Goal: Task Accomplishment & Management: Manage account settings

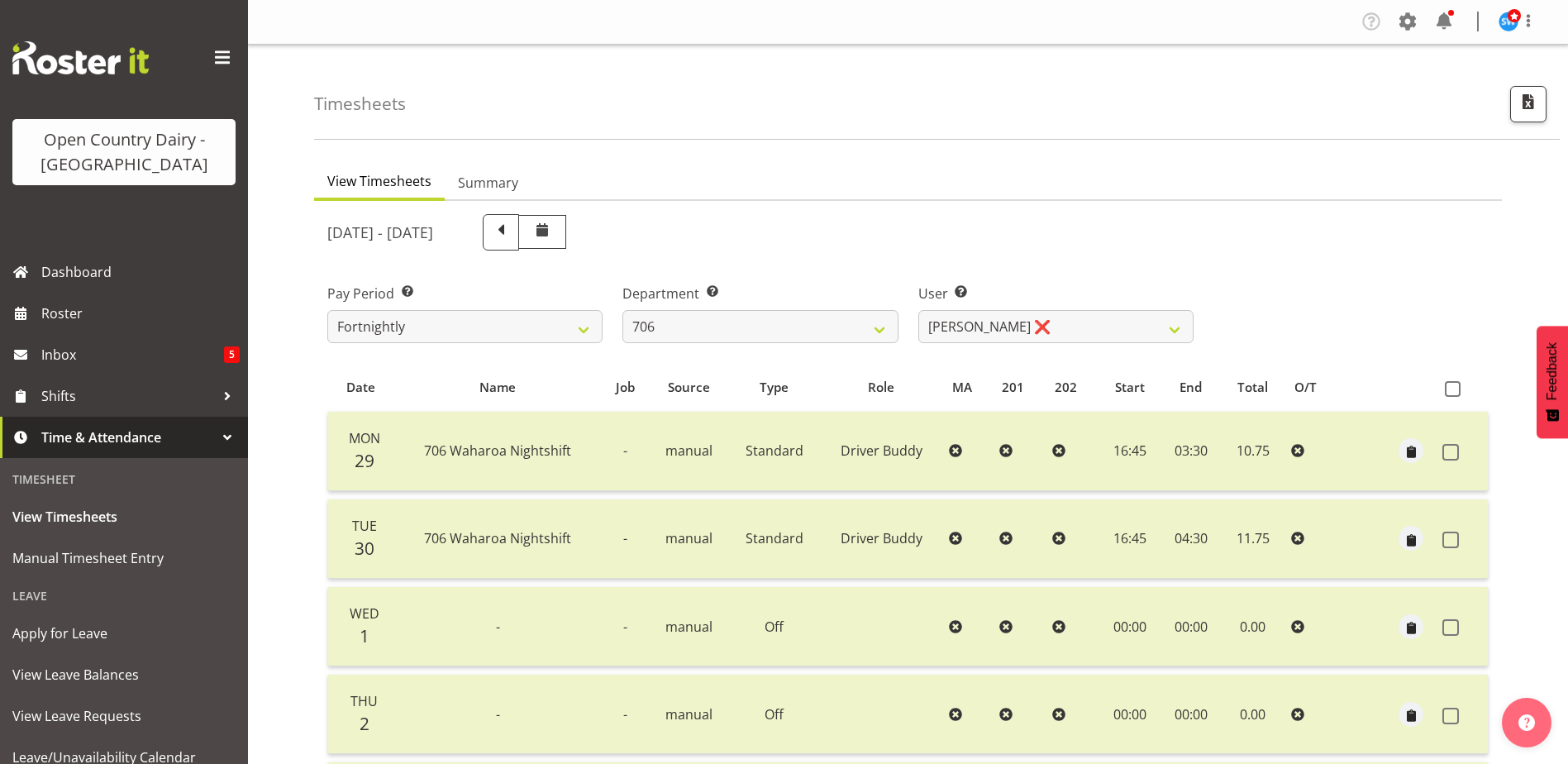
select select "721"
select select "8472"
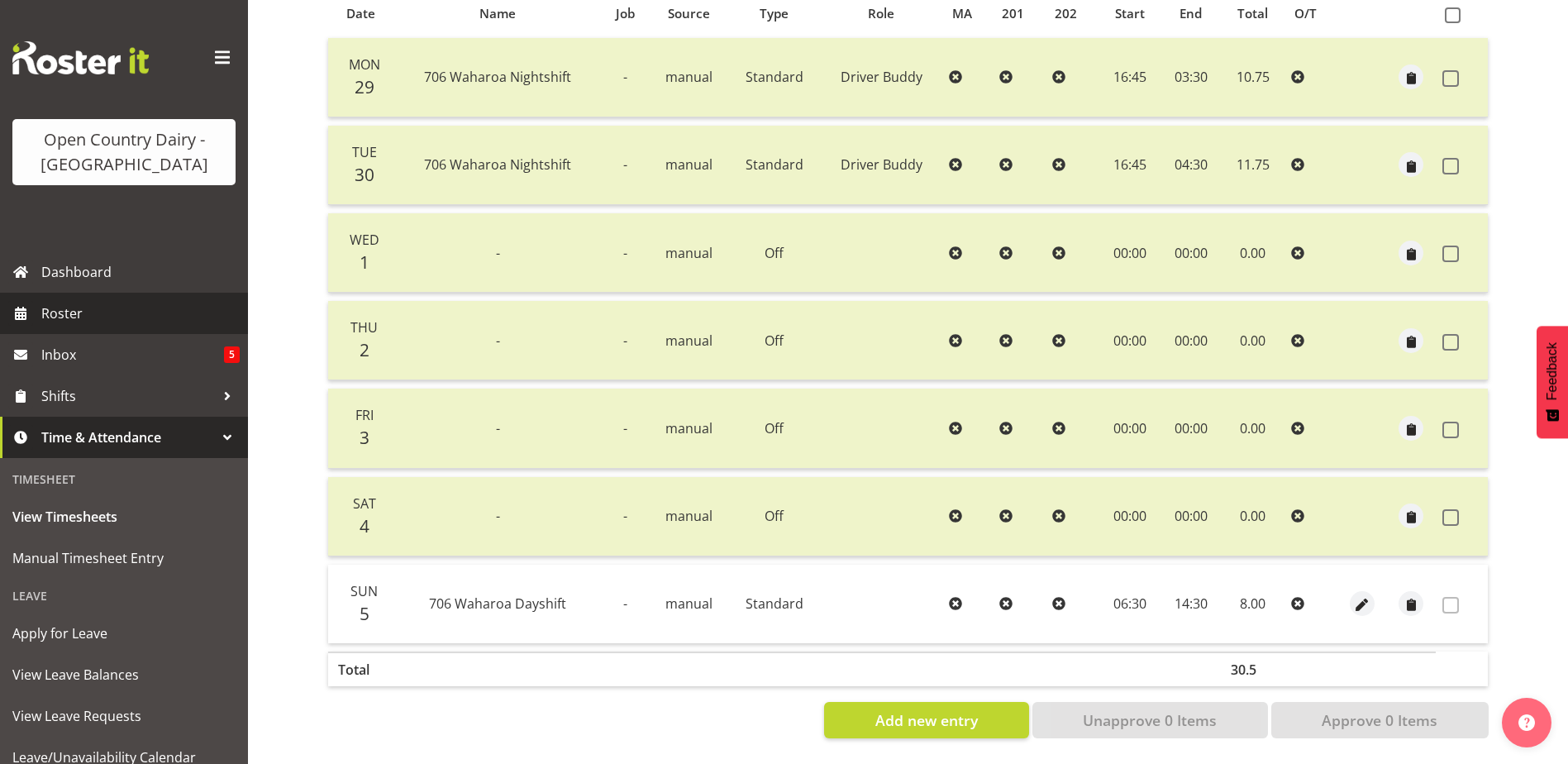
click at [60, 314] on span "Roster" at bounding box center [141, 313] width 198 height 25
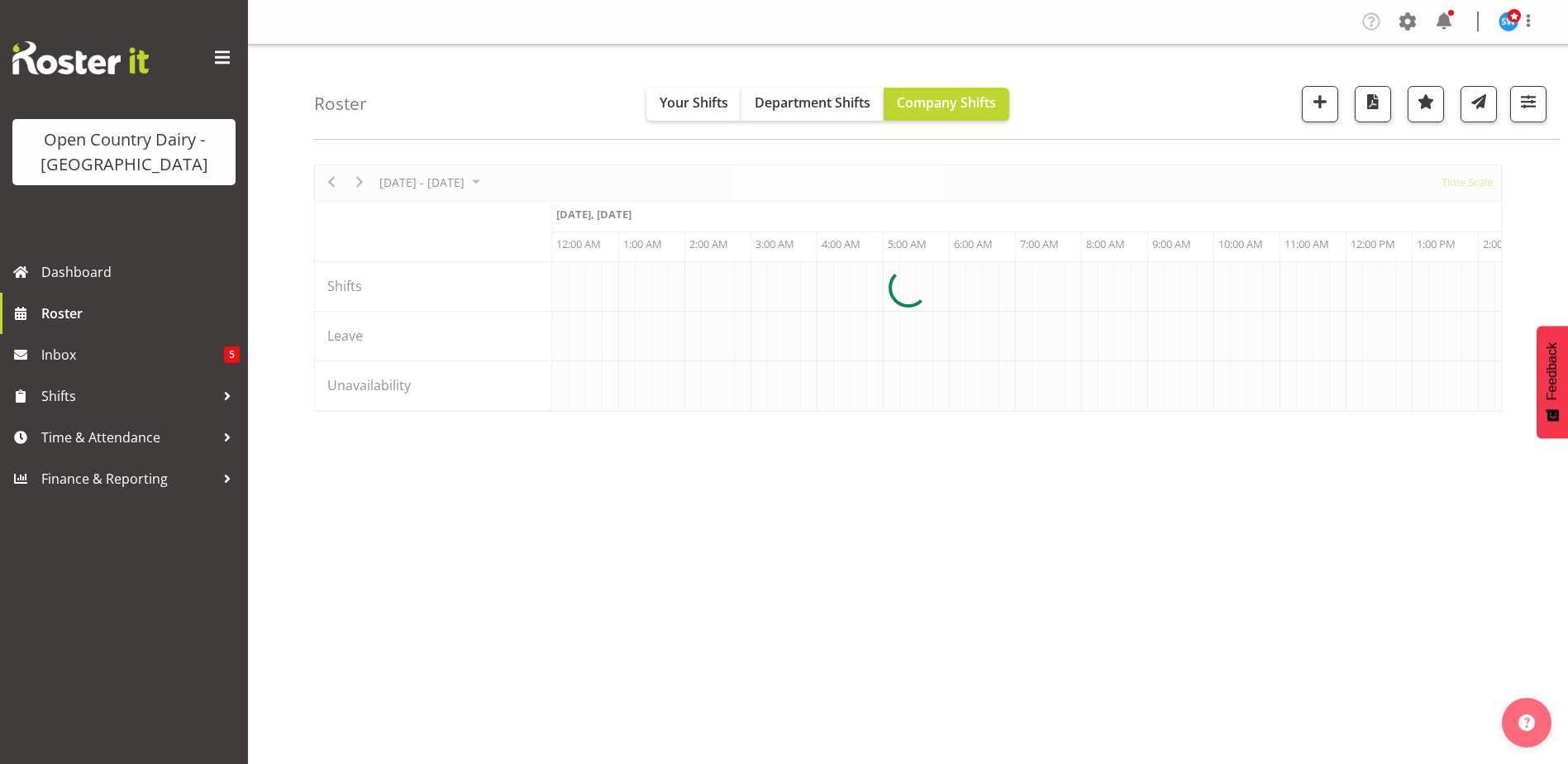
scroll to position [0, 9523]
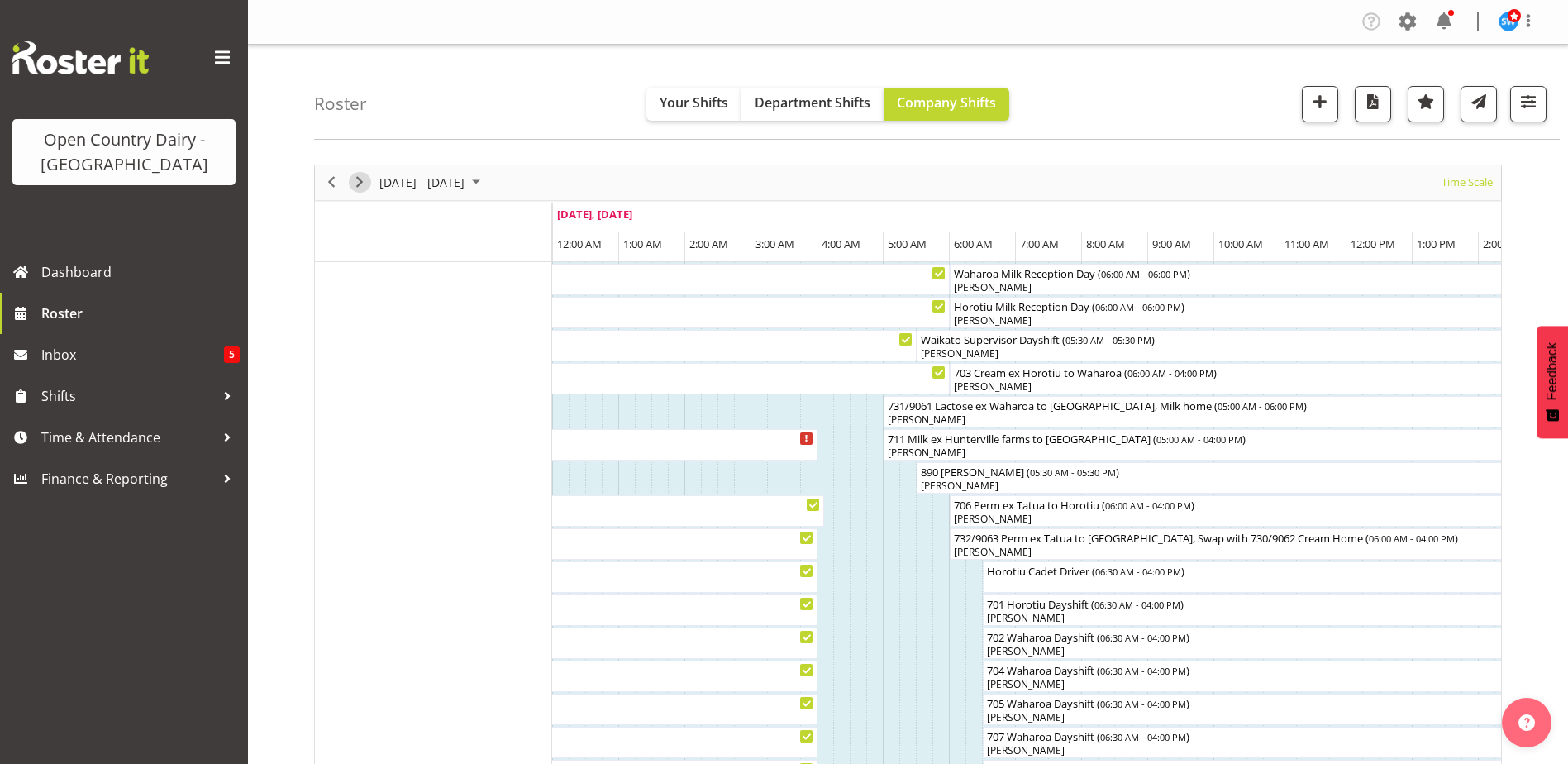
click at [356, 183] on span "Next" at bounding box center [360, 182] width 20 height 21
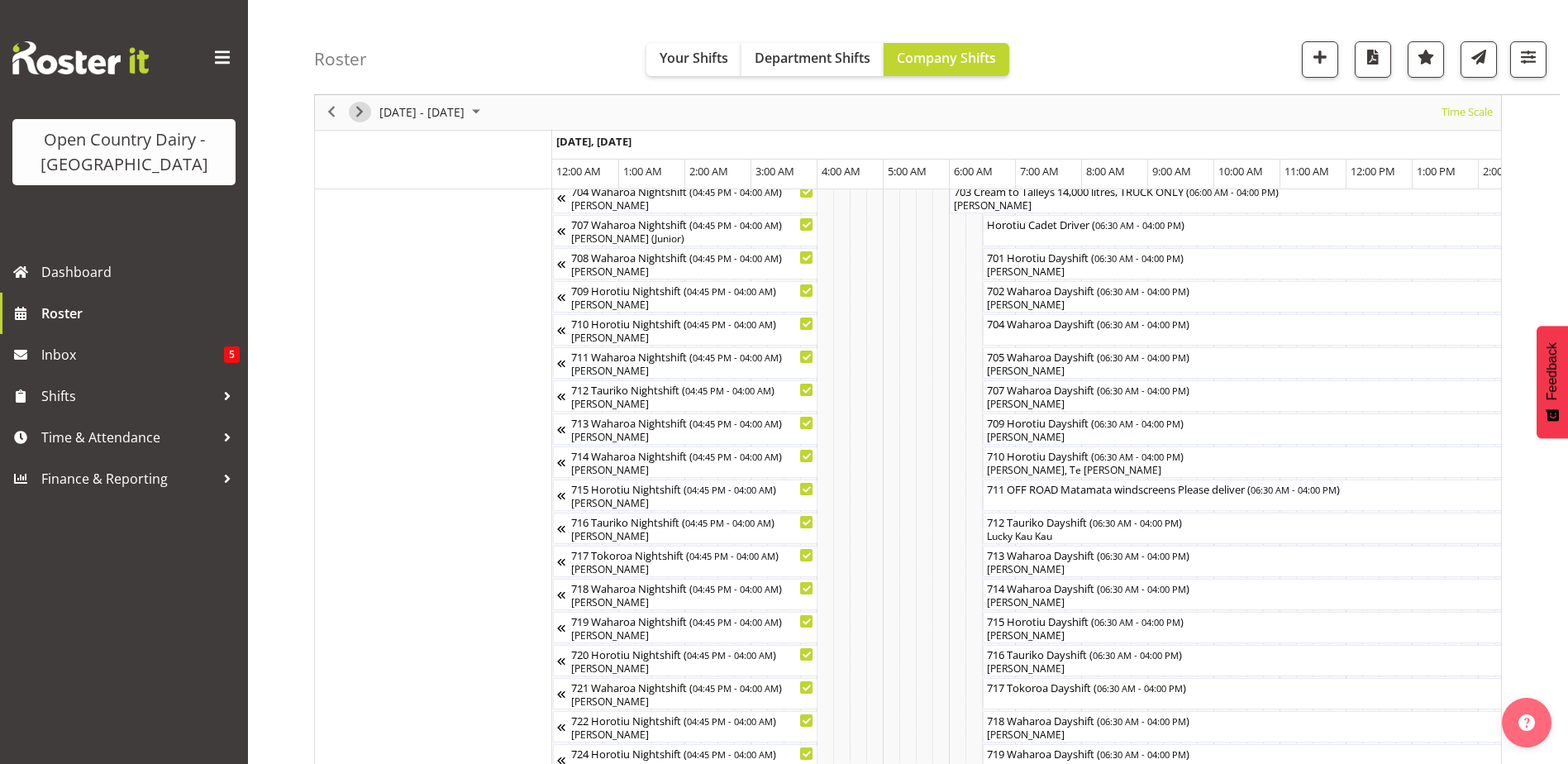
scroll to position [330, 0]
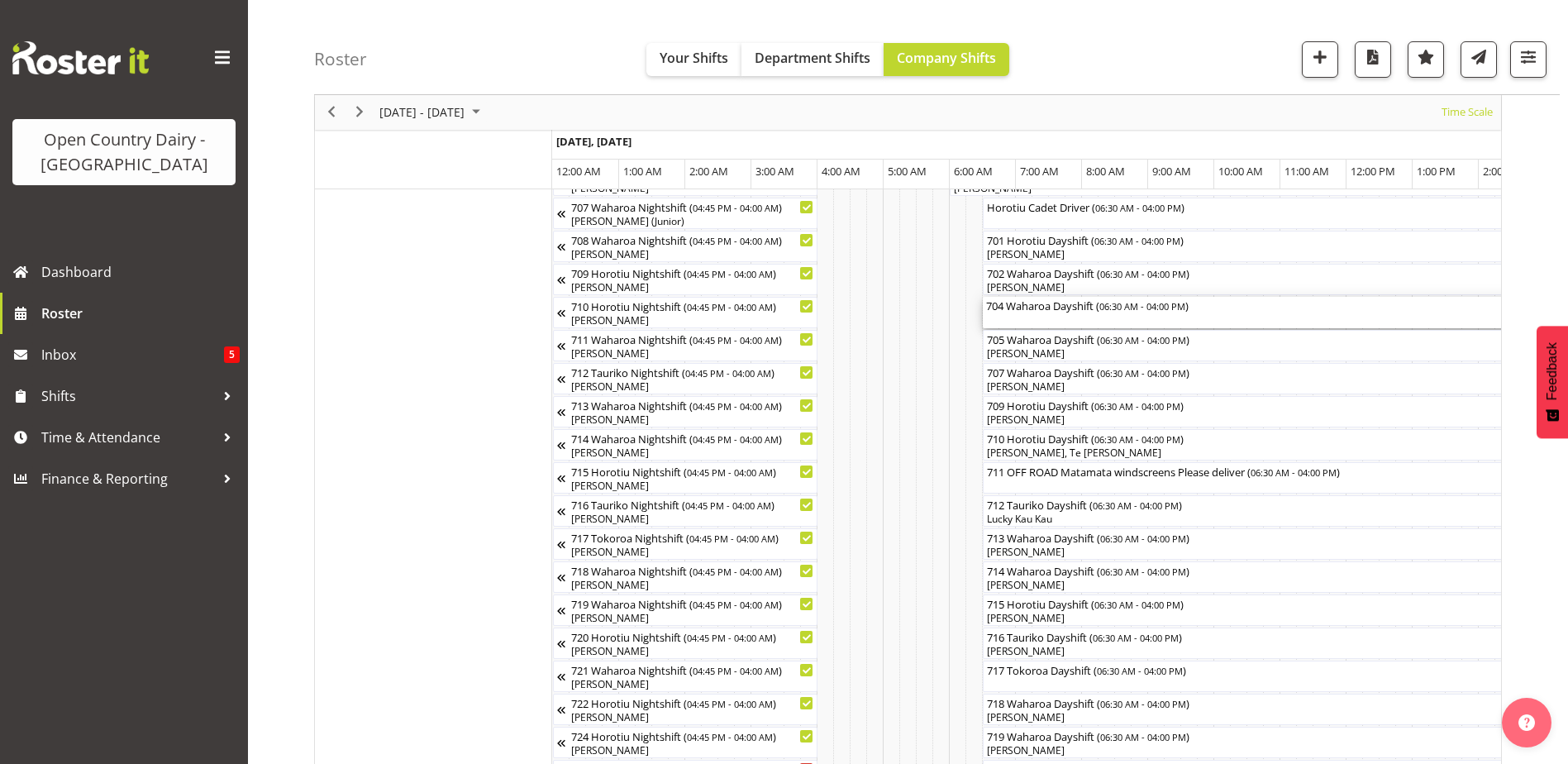
click at [1040, 320] on div "704 Waharoa Dayshift ( 06:30 AM - 04:00 PM )" at bounding box center [1296, 313] width 622 height 32
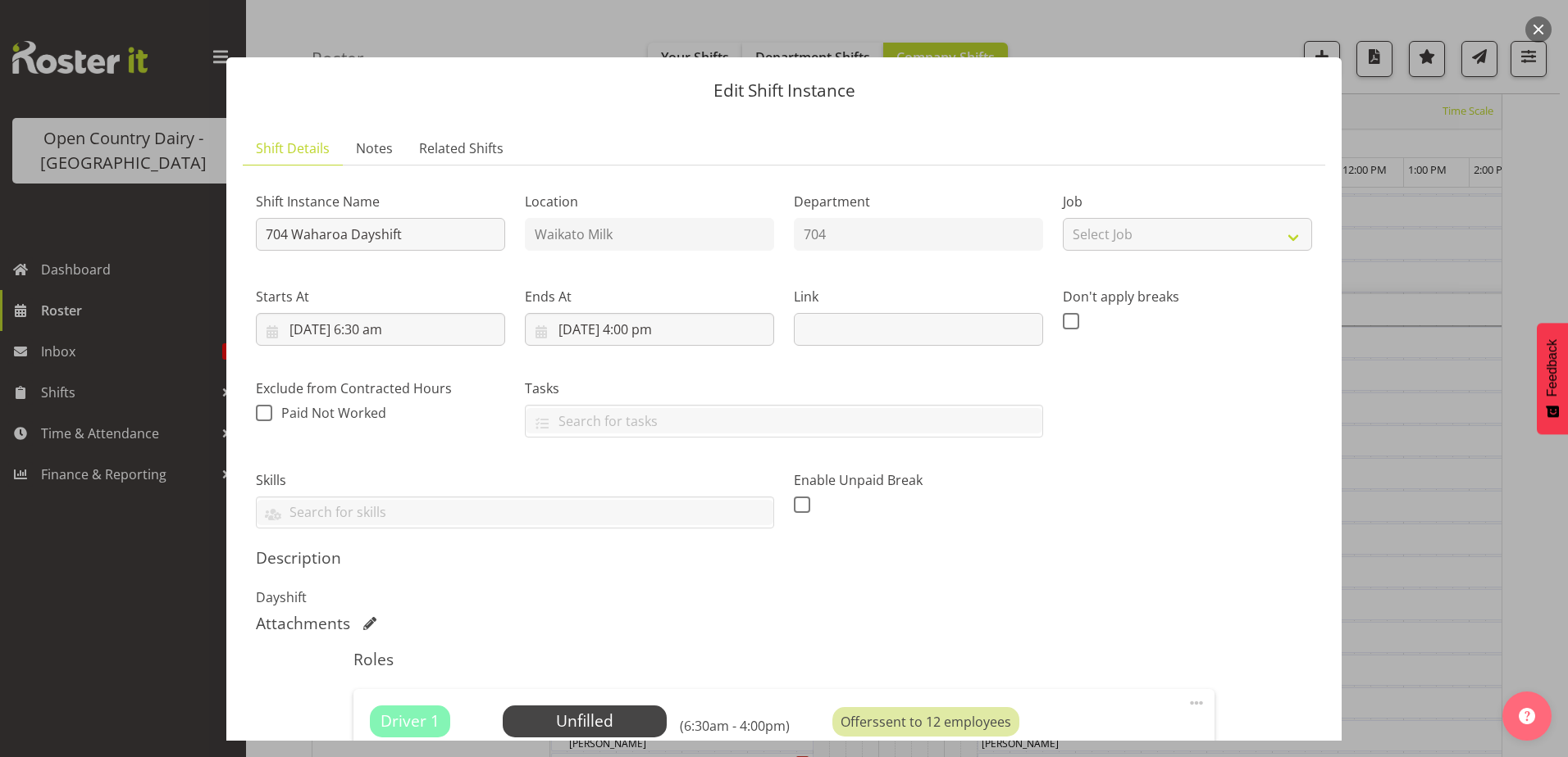
click at [1538, 25] on button "button" at bounding box center [1538, 29] width 27 height 27
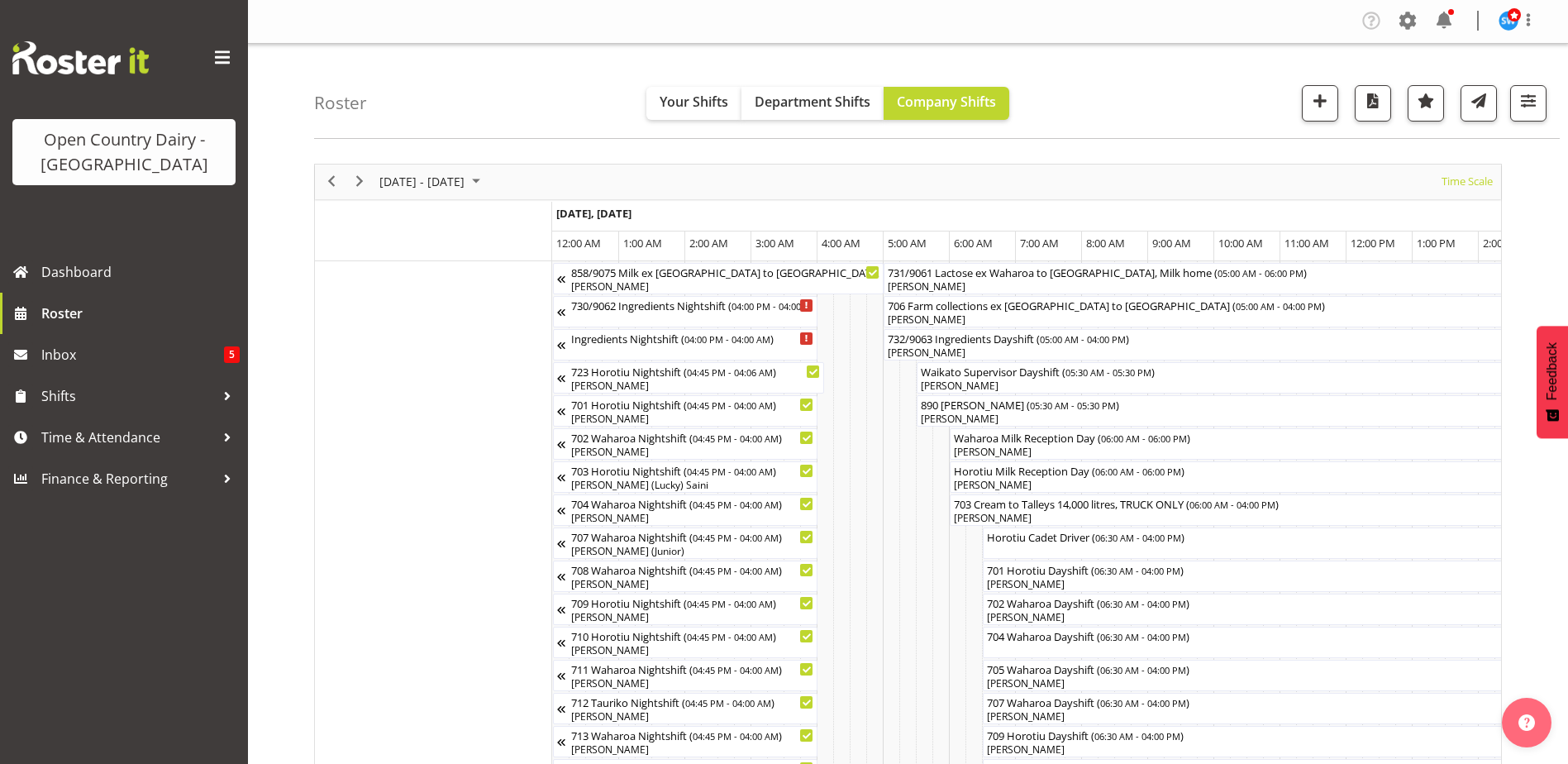
scroll to position [0, 0]
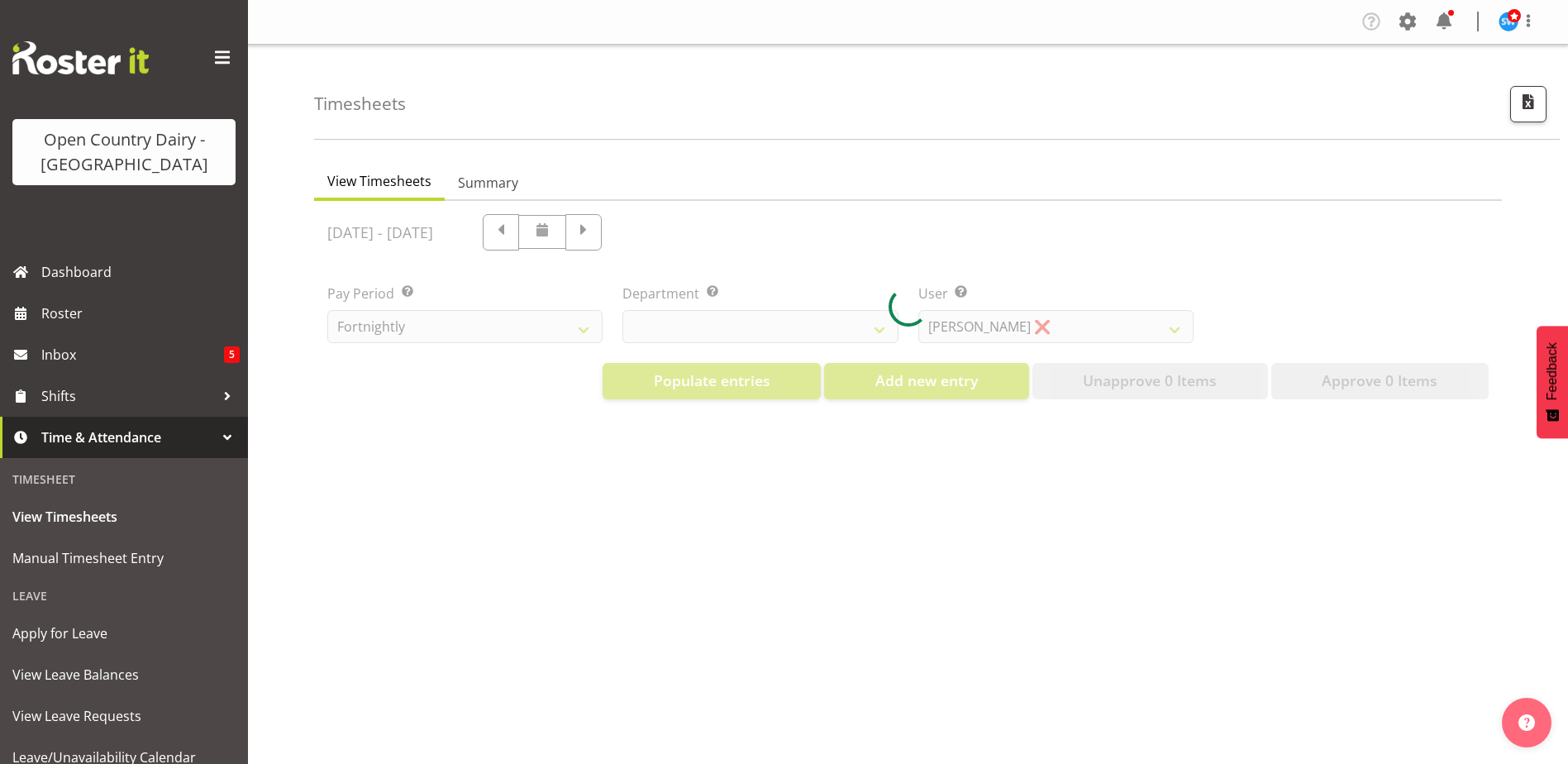
select select "733"
select select "7414"
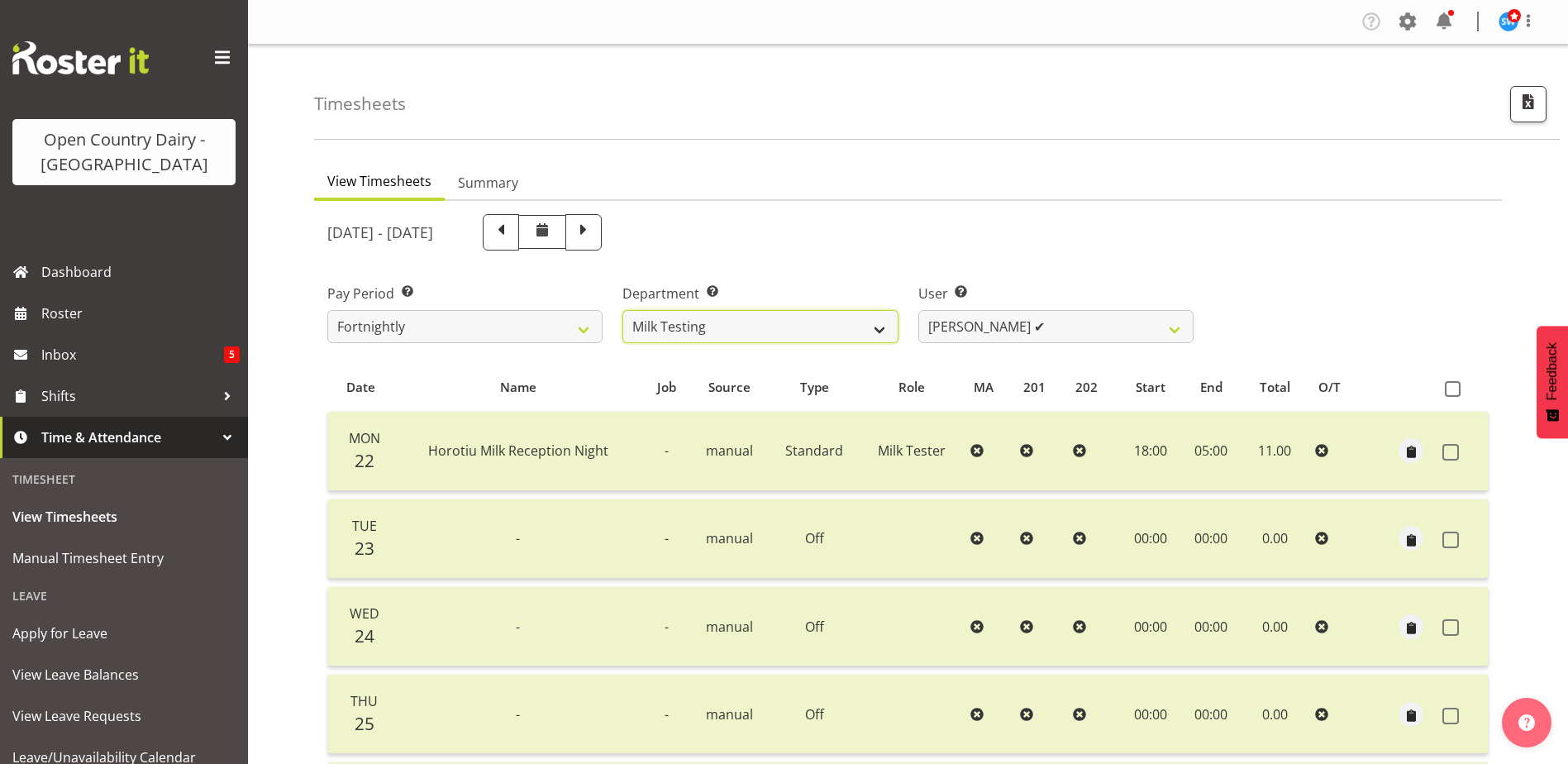
click at [656, 339] on select "701 702 703 704 705 706 707 708 709 710 711 712 713 714 715 716 717 718 719 720" at bounding box center [761, 326] width 276 height 33
select select "842"
click at [623, 311] on select "701 702 703 704 705 706 707 708 709 710 711 712 713 714 715 716 717 718 719 720" at bounding box center [761, 326] width 276 height 33
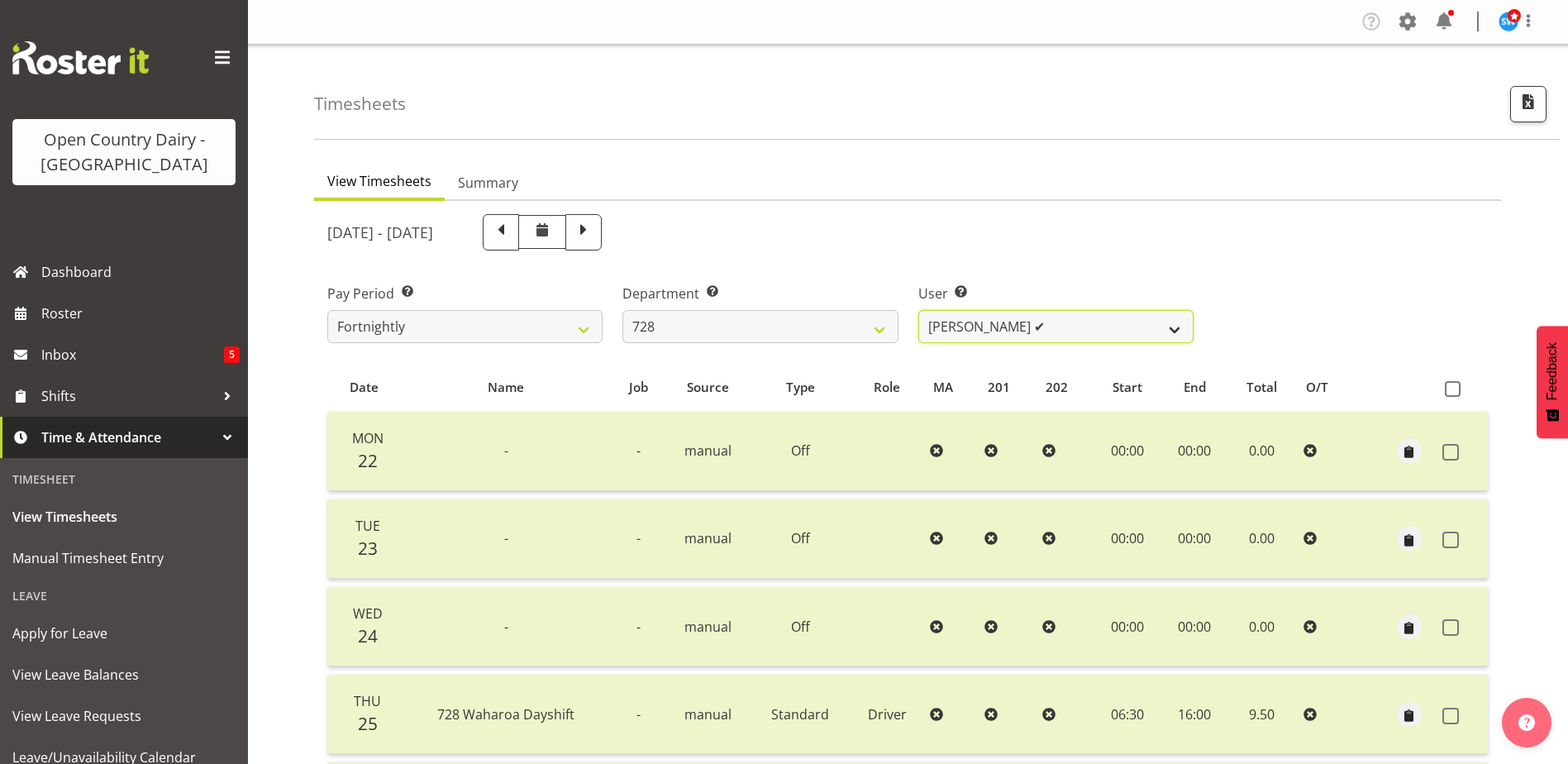
click at [954, 334] on select "Callum Leslie ✔ Nick Warren ✔ Ross Robert Hamilton ✔ Stuart Cherrington ✔ Wally…" at bounding box center [1056, 326] width 276 height 33
click at [44, 314] on span "Roster" at bounding box center [141, 313] width 198 height 25
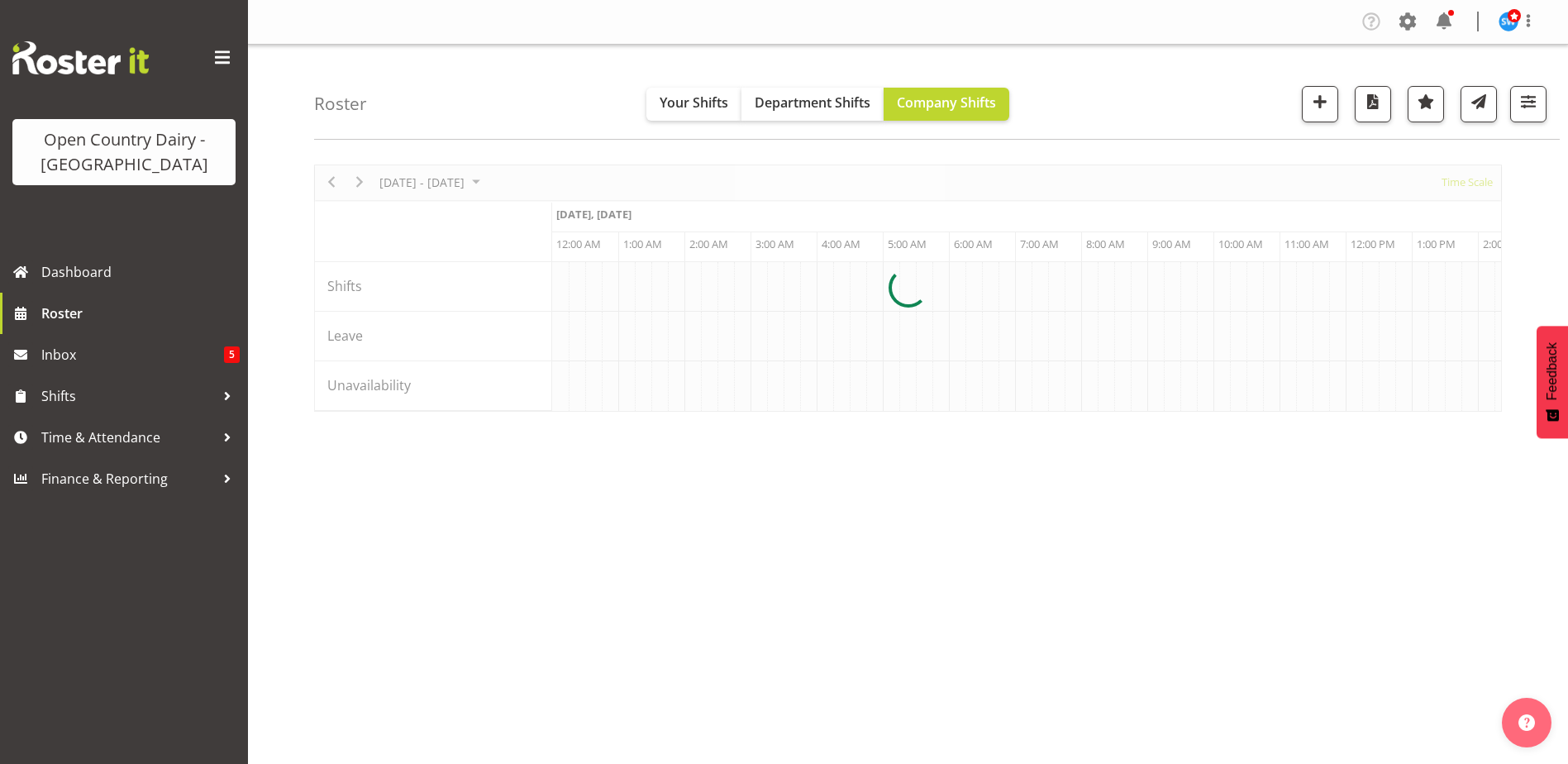
scroll to position [0, 9523]
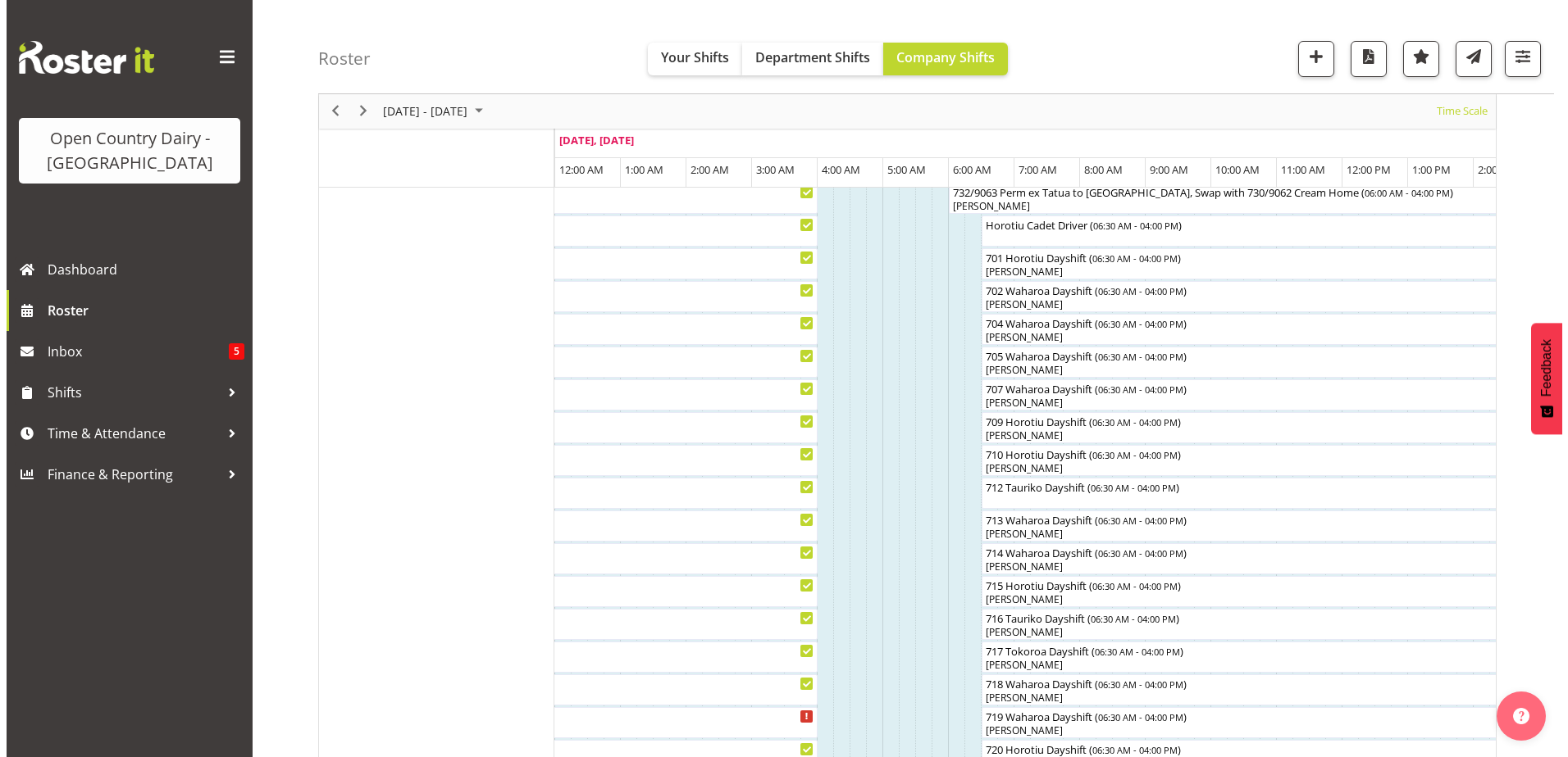
scroll to position [410, 0]
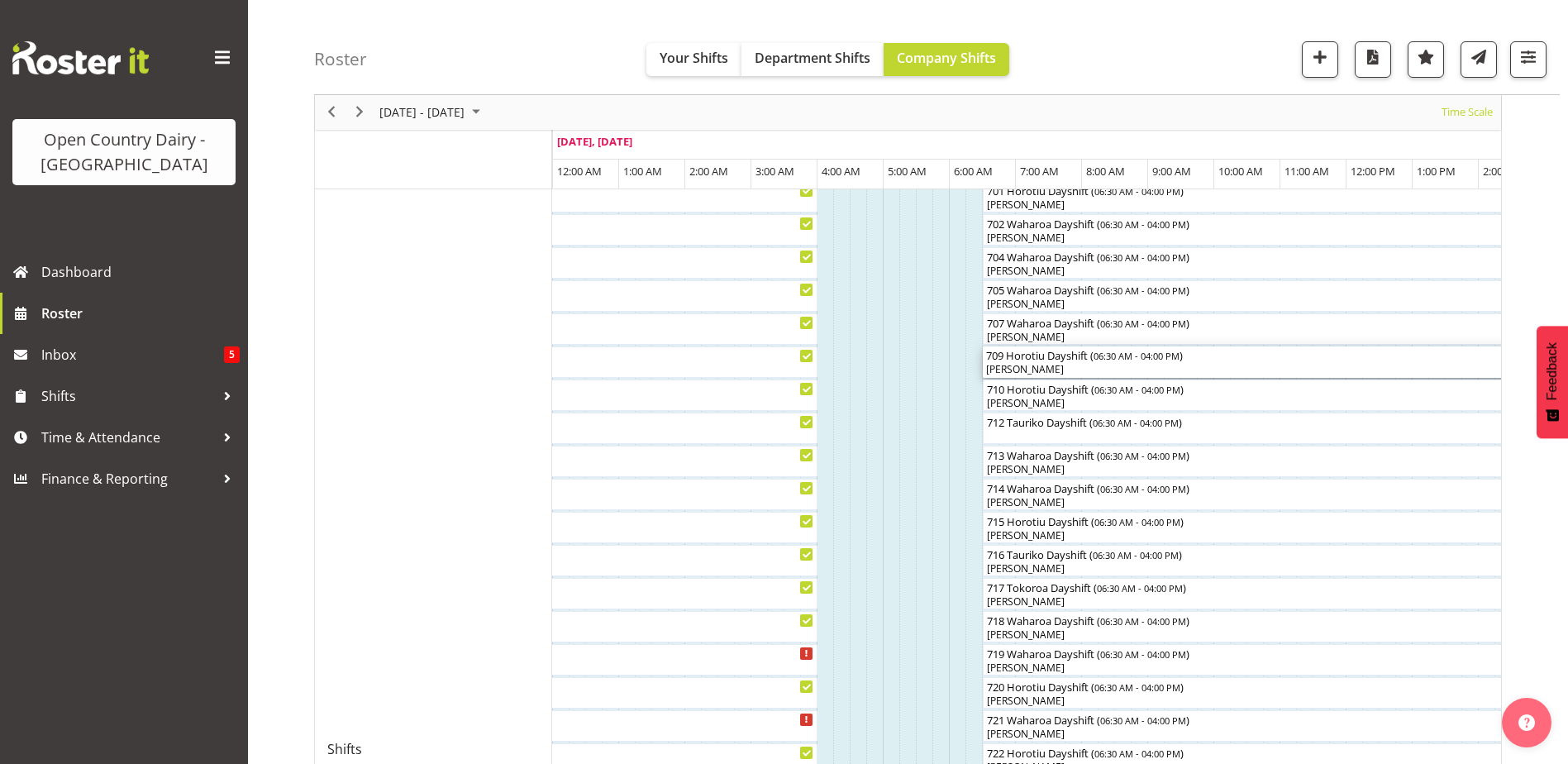
click at [1036, 355] on div "709 Horotiu Dayshift ( 06:30 AM - 04:00 PM )" at bounding box center [1296, 354] width 622 height 17
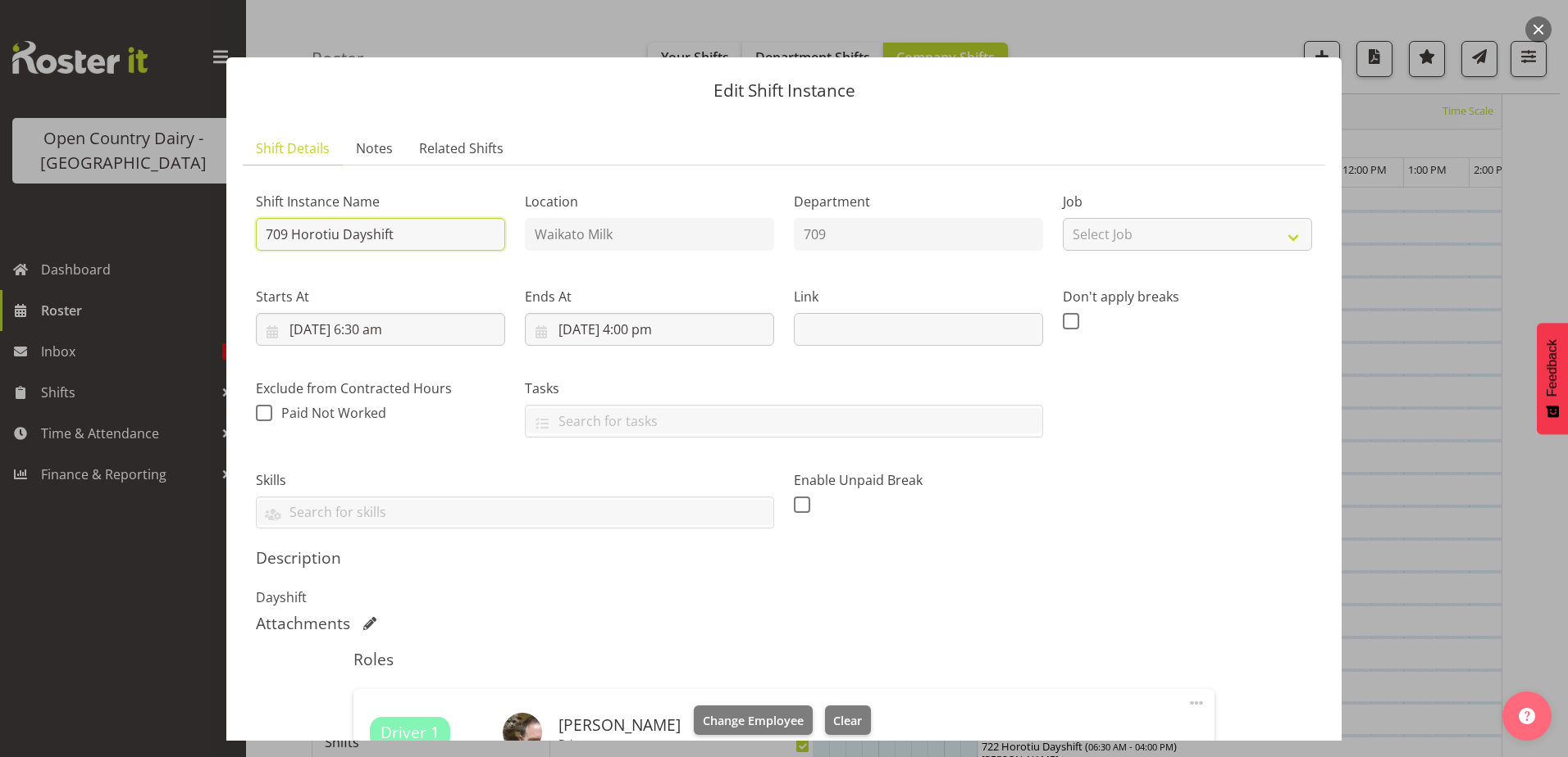
drag, startPoint x: 396, startPoint y: 238, endPoint x: 291, endPoint y: 253, distance: 106.1
click at [291, 253] on div "Shift Instance Name 709 Horotiu Dayshift" at bounding box center [380, 216] width 269 height 95
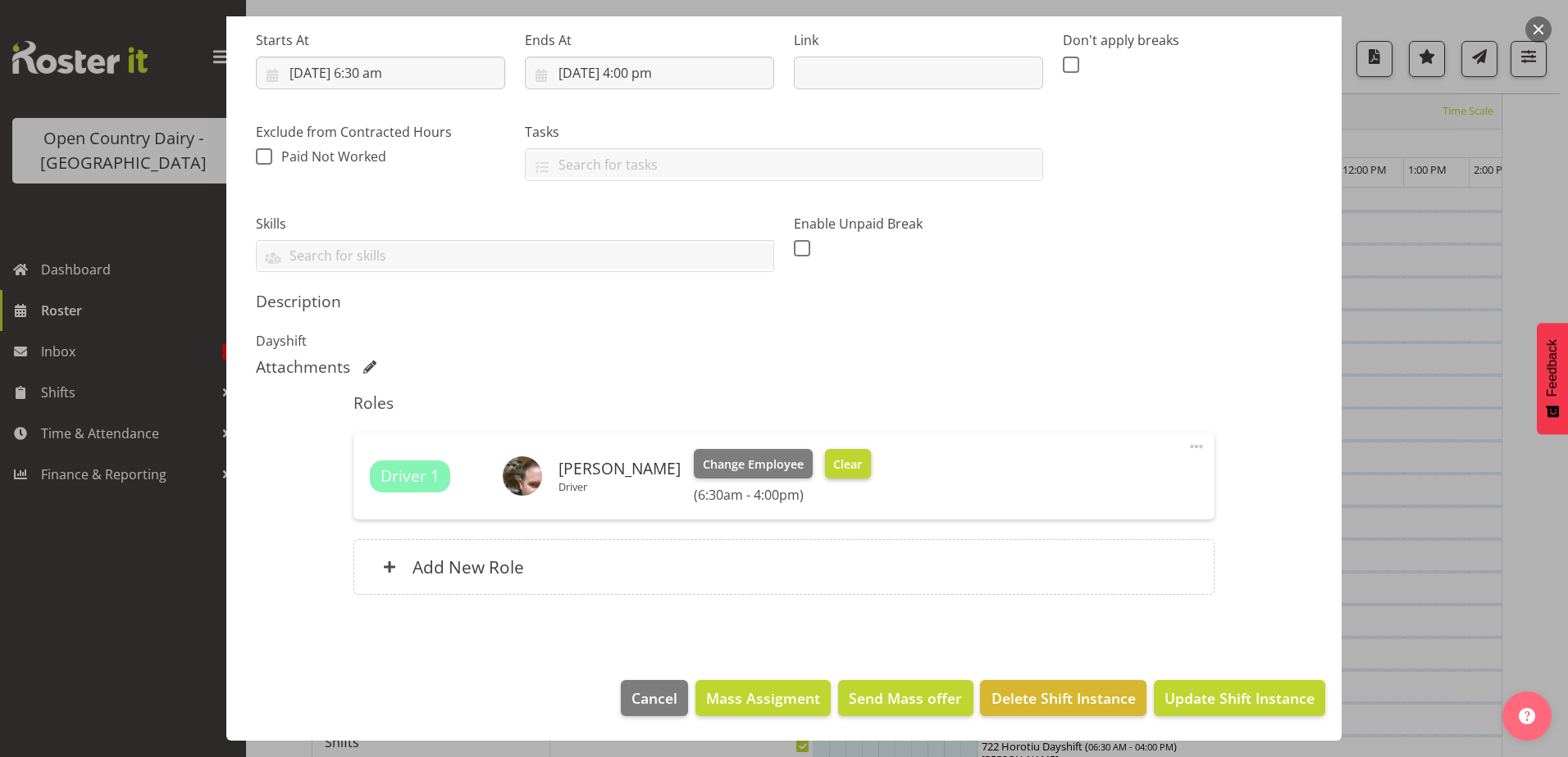
type input "709 OFF ROAD"
click at [833, 457] on span "Clear" at bounding box center [847, 464] width 29 height 18
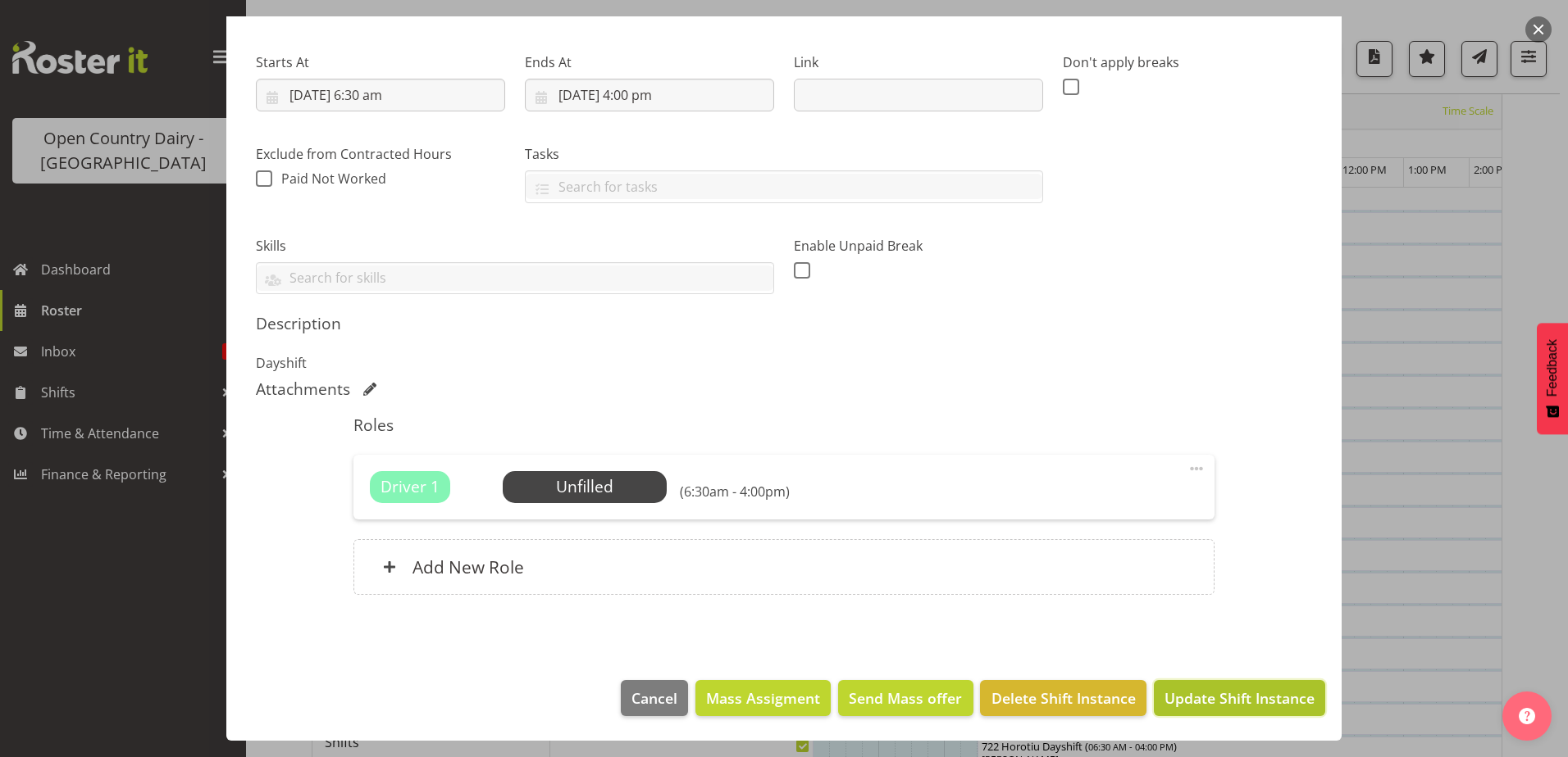
click at [1254, 692] on span "Update Shift Instance" at bounding box center [1239, 698] width 151 height 22
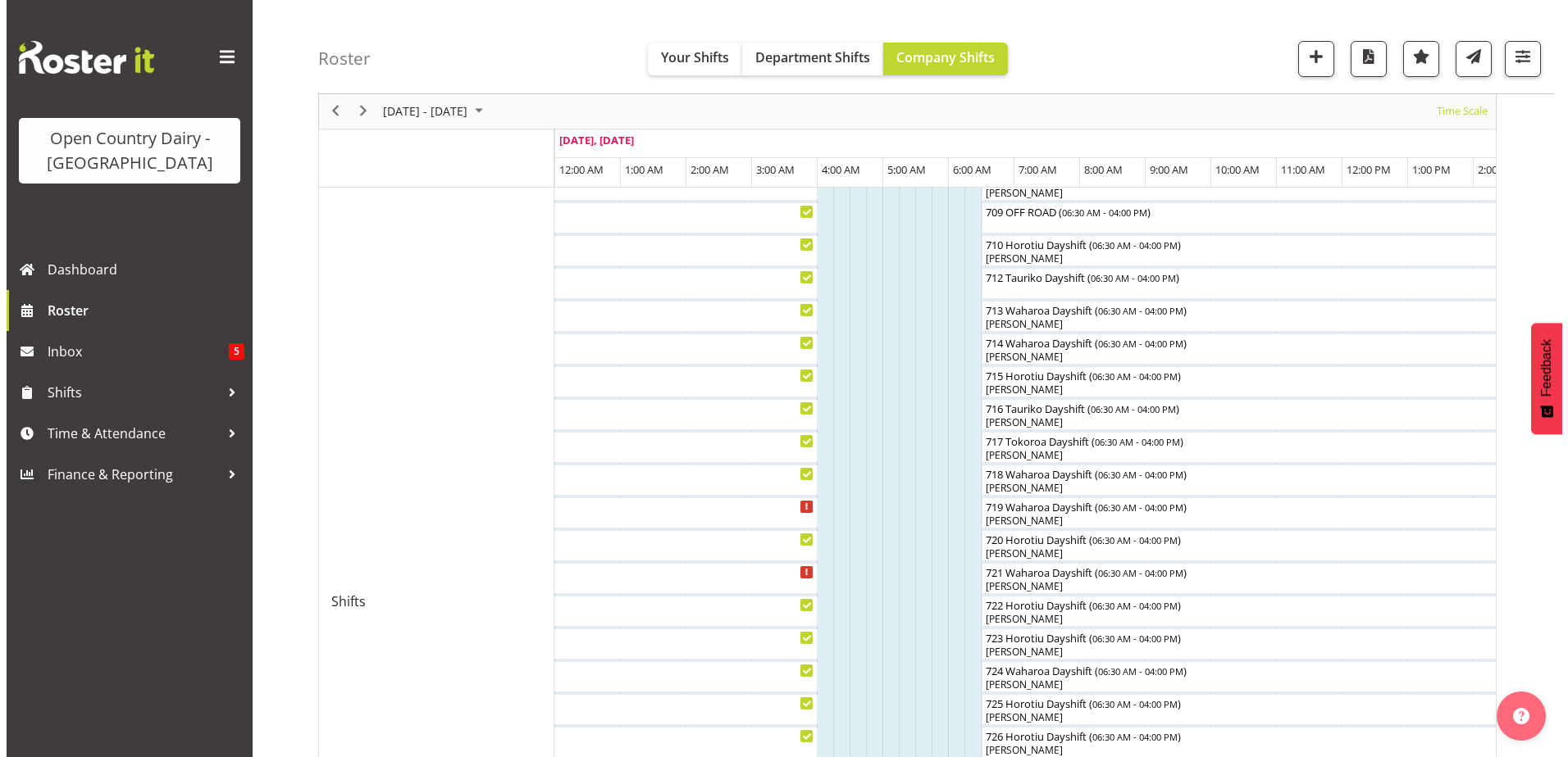
scroll to position [459, 0]
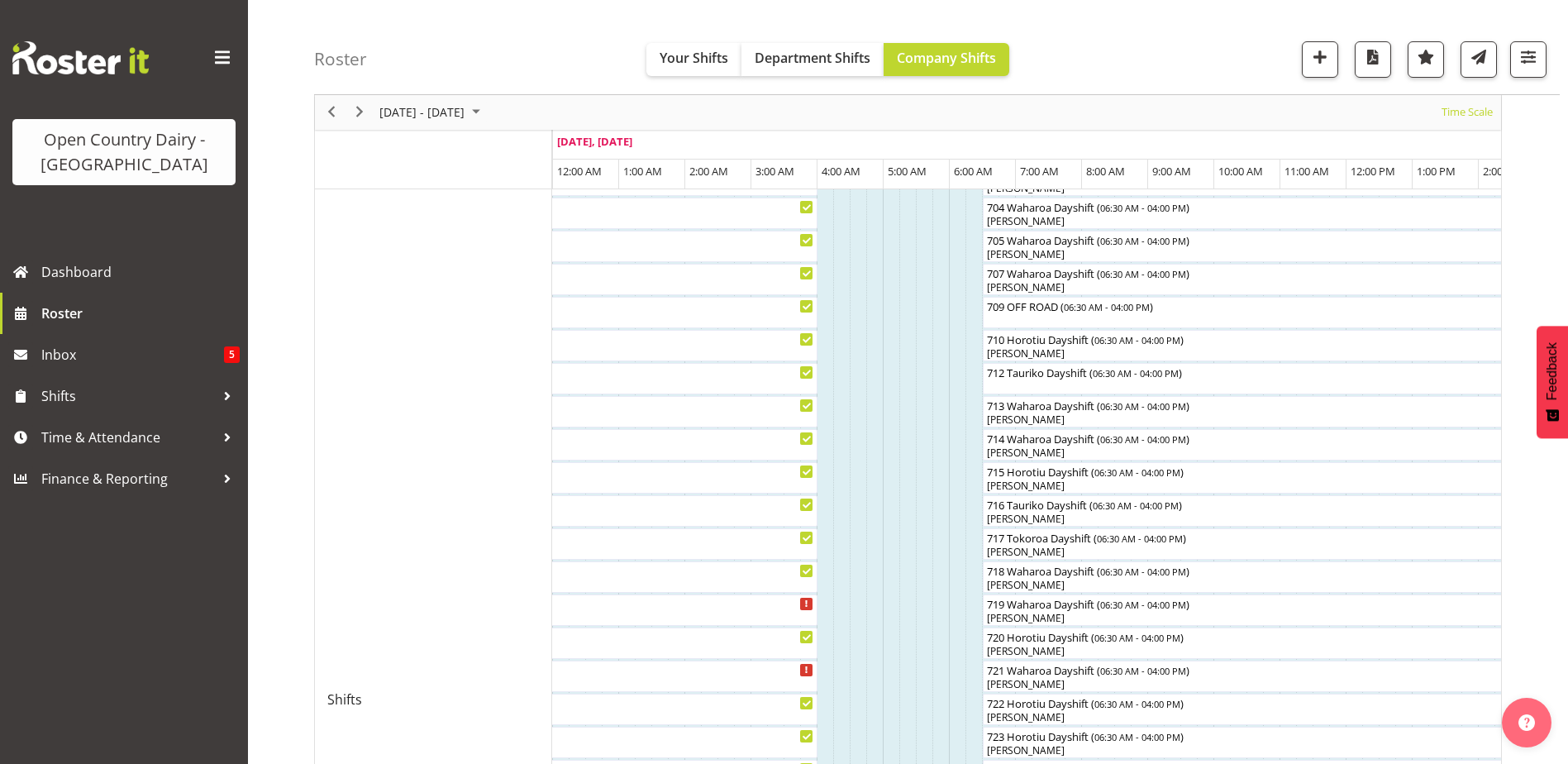
click at [1002, 296] on td "Timeline Week of October 5, 2025" at bounding box center [1007, 700] width 17 height 1802
click at [1006, 311] on div "709 OFF ROAD ( 06:30 AM - 04:00 PM )" at bounding box center [1296, 305] width 622 height 17
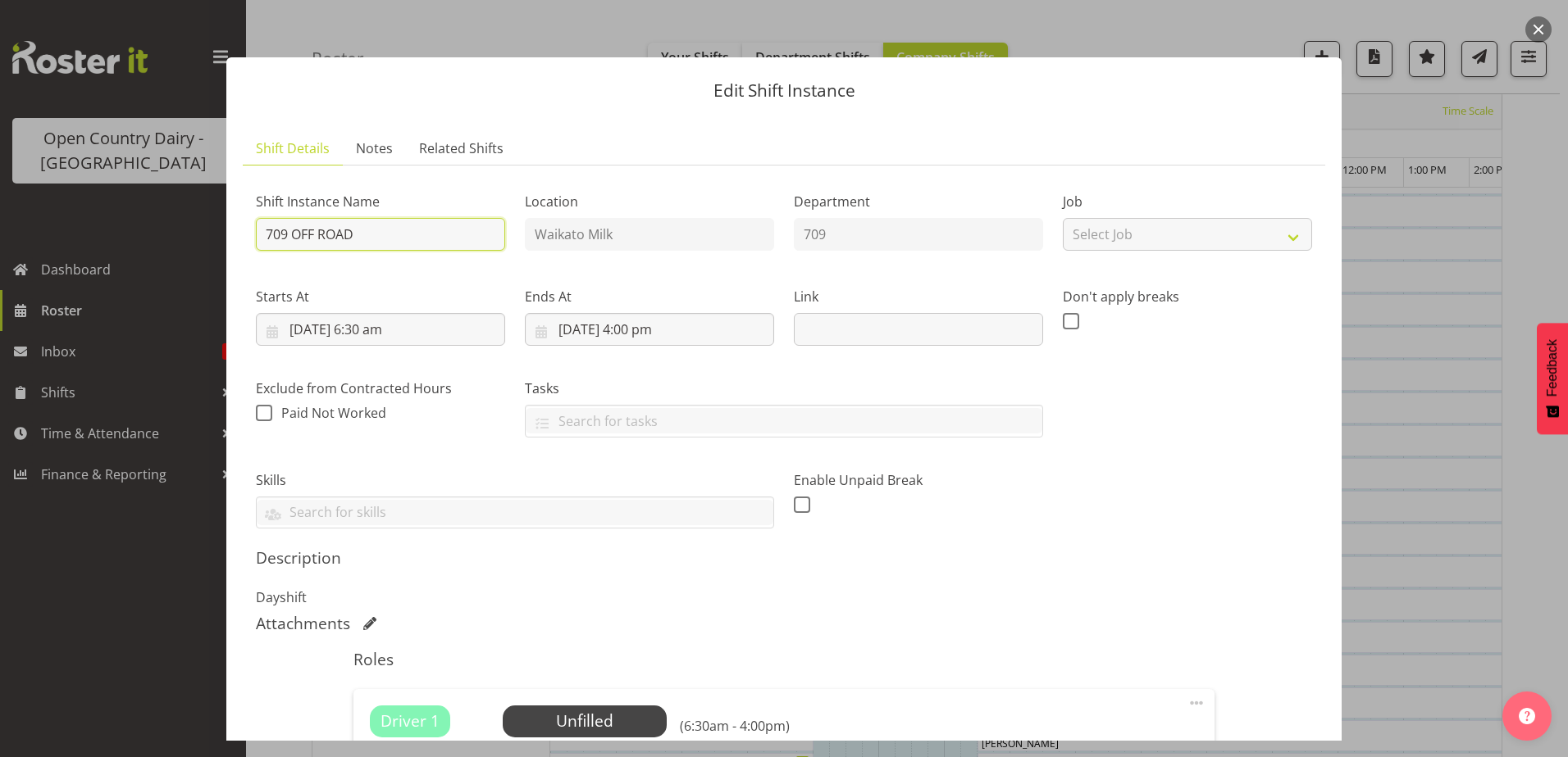
drag, startPoint x: 394, startPoint y: 239, endPoint x: 295, endPoint y: 225, distance: 100.0
click at [292, 244] on input "709 OFF ROAD" at bounding box center [380, 234] width 249 height 32
click at [368, 232] on input "709 Horotiu" at bounding box center [380, 234] width 249 height 32
type input "709 Horotiu Dayshift"
click at [573, 709] on span "Select Employee" at bounding box center [584, 722] width 164 height 31
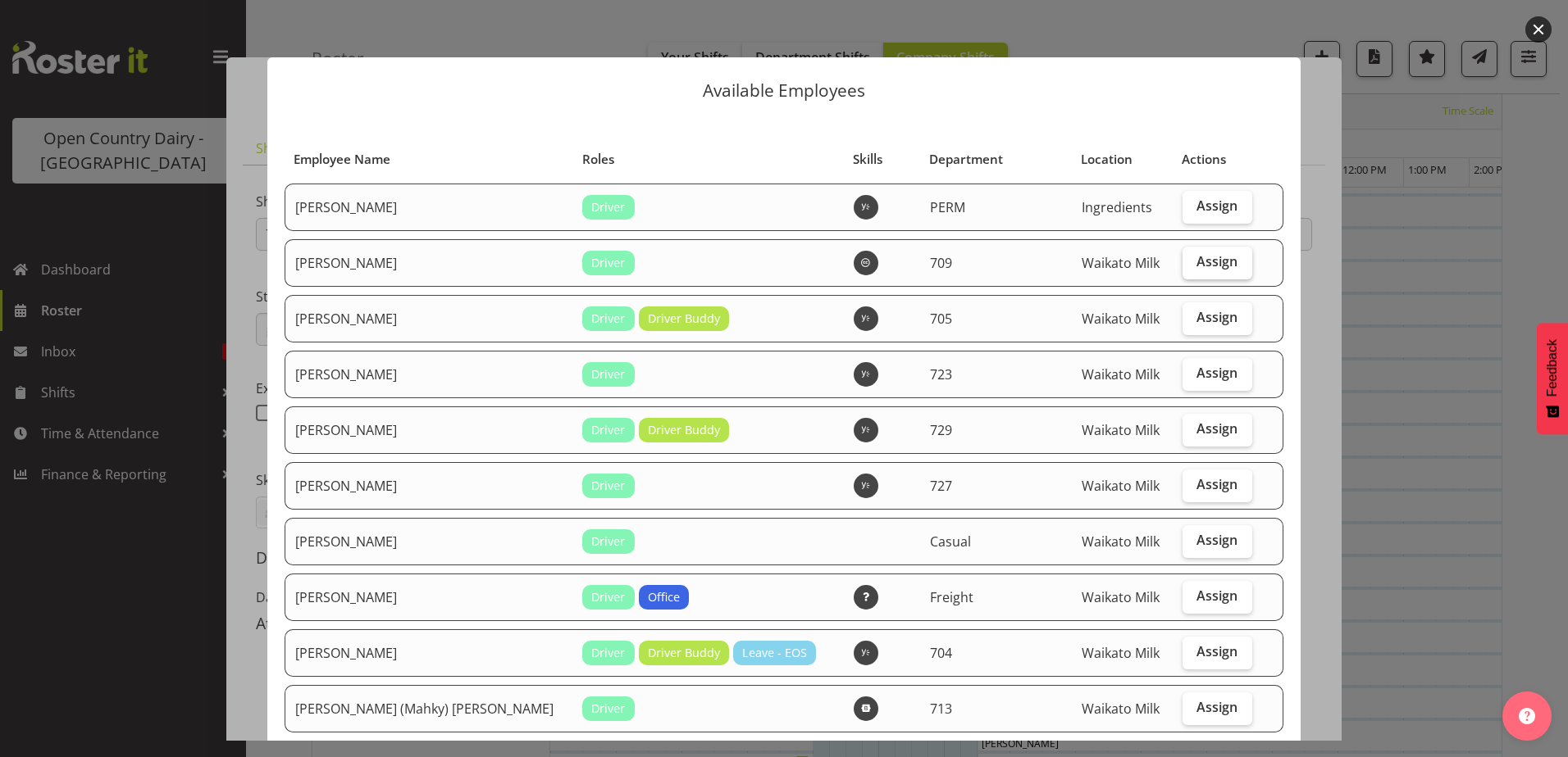
click at [1209, 267] on span "Assign" at bounding box center [1217, 262] width 41 height 17
click at [1193, 267] on input "Assign" at bounding box center [1187, 262] width 11 height 11
checkbox input "true"
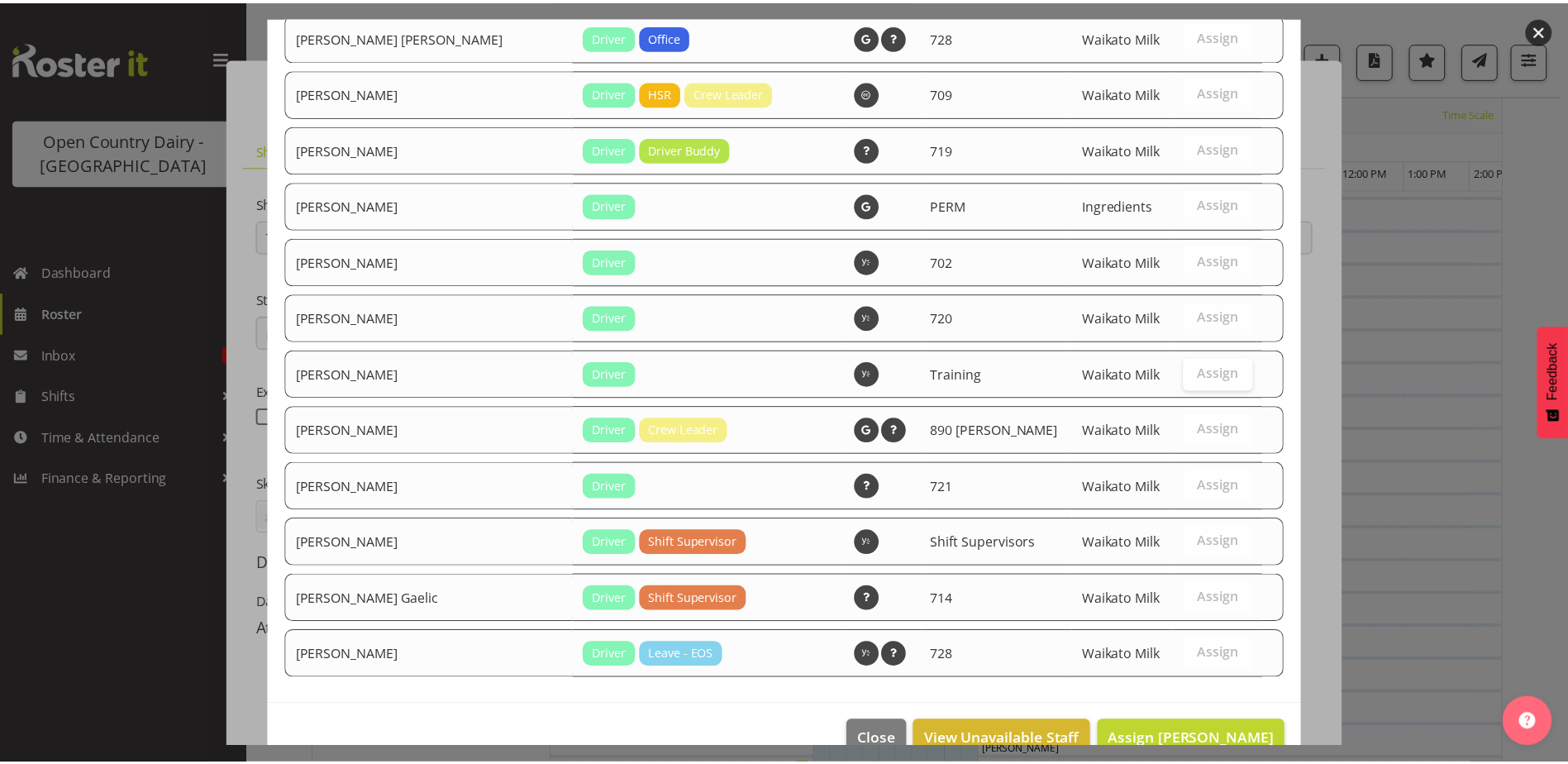
scroll to position [1388, 0]
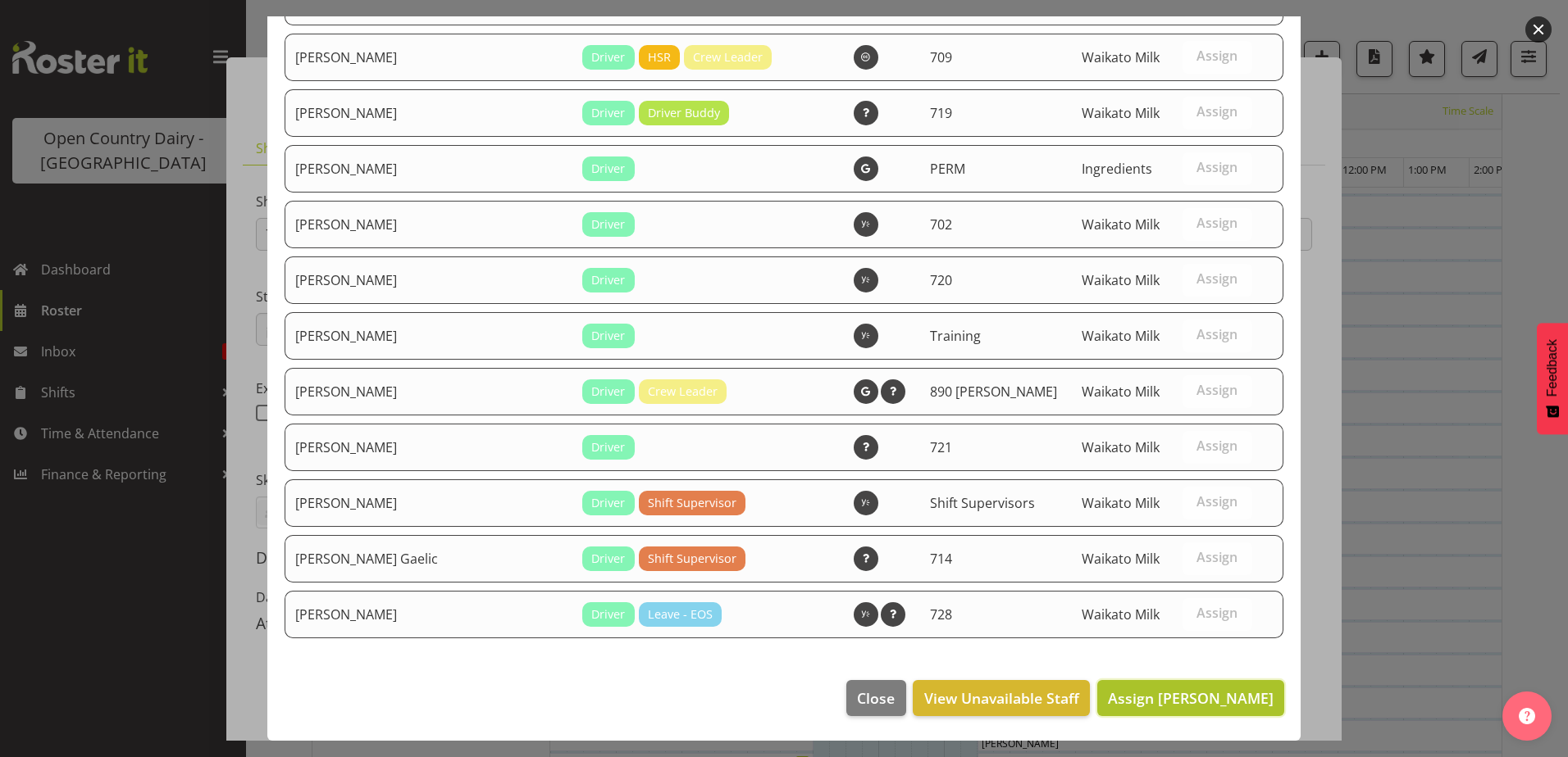
click at [1165, 691] on span "Assign [PERSON_NAME]" at bounding box center [1190, 698] width 165 height 20
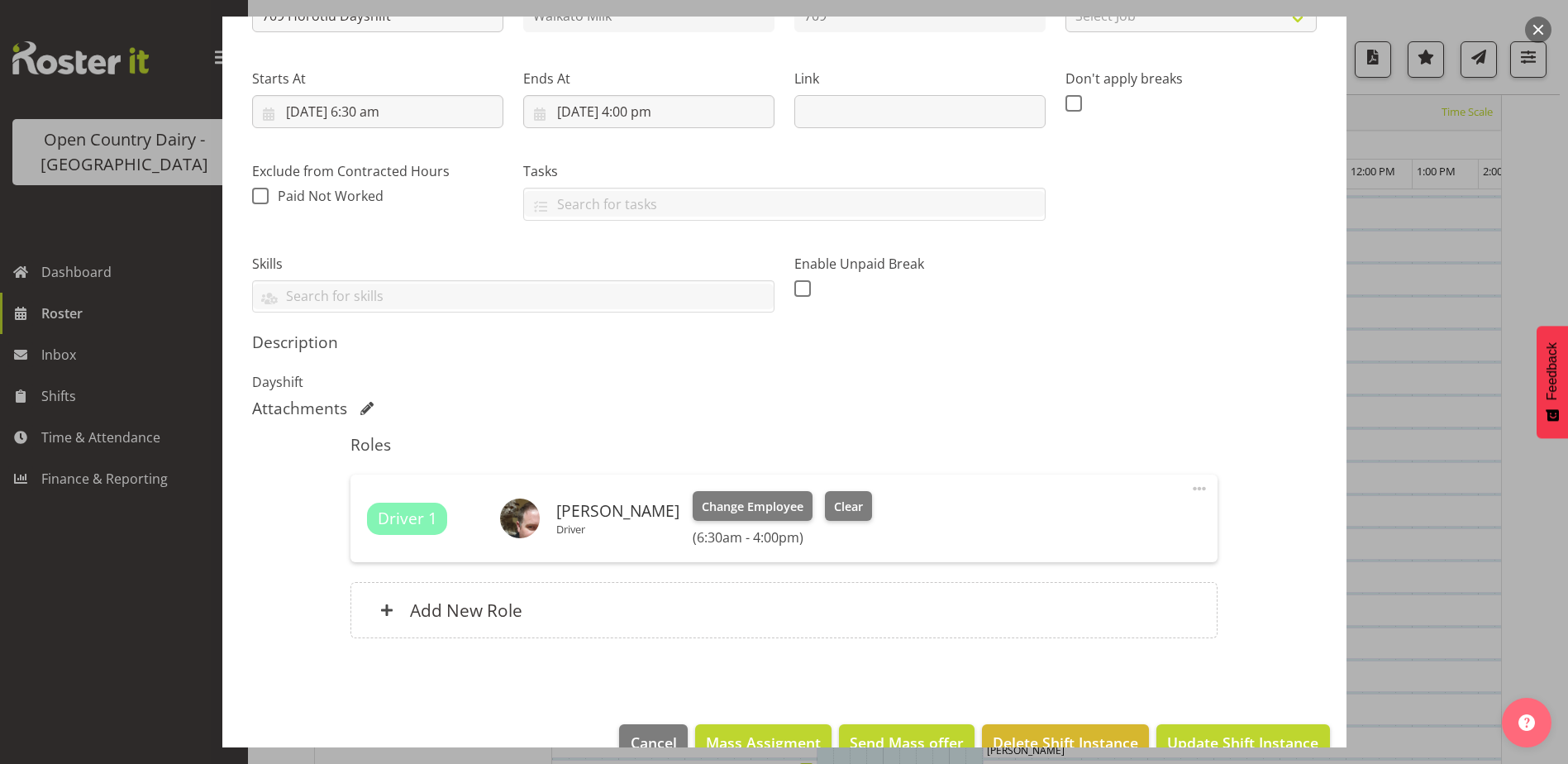
scroll to position [259, 0]
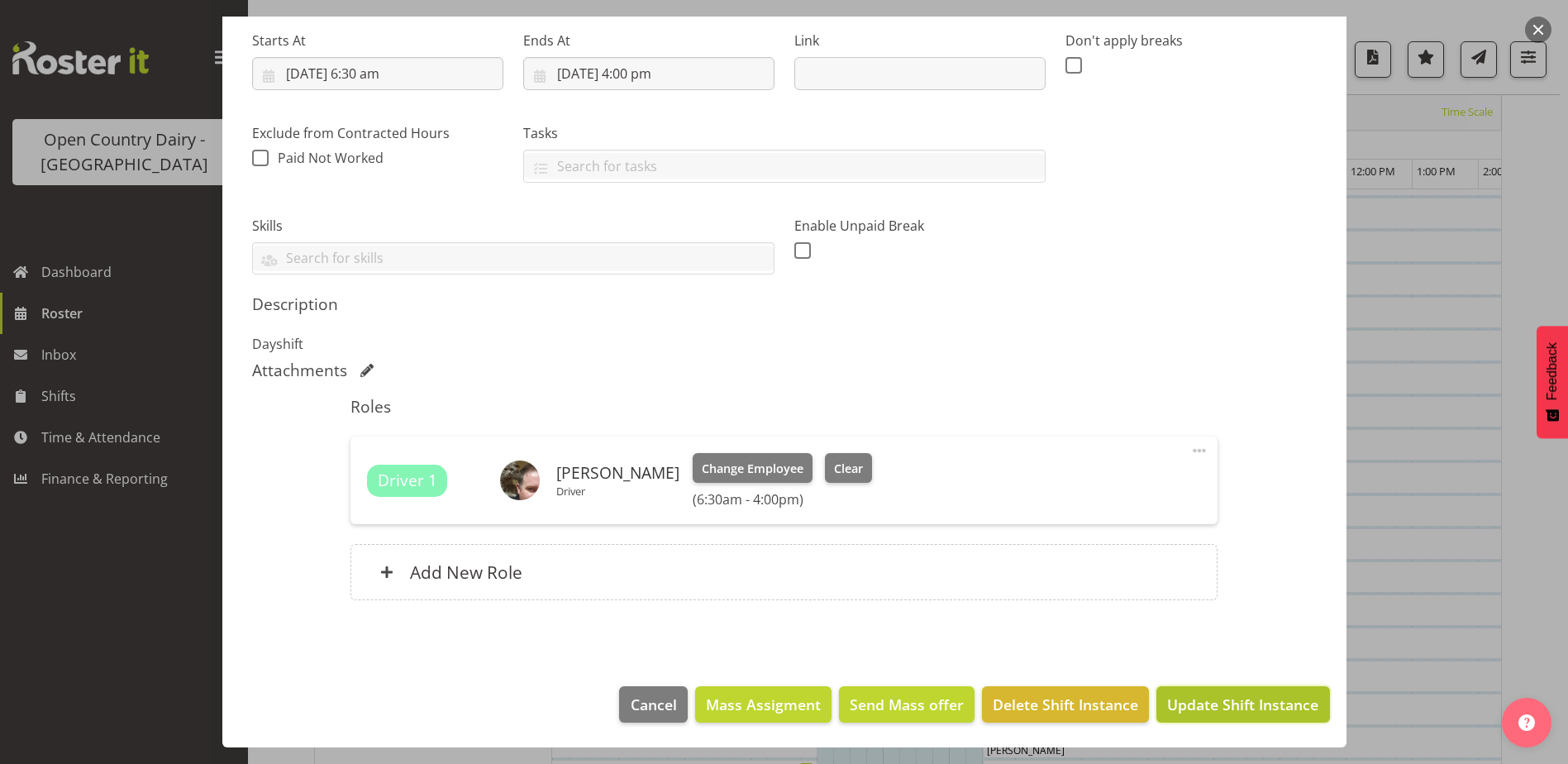
click at [1192, 707] on span "Update Shift Instance" at bounding box center [1243, 704] width 152 height 22
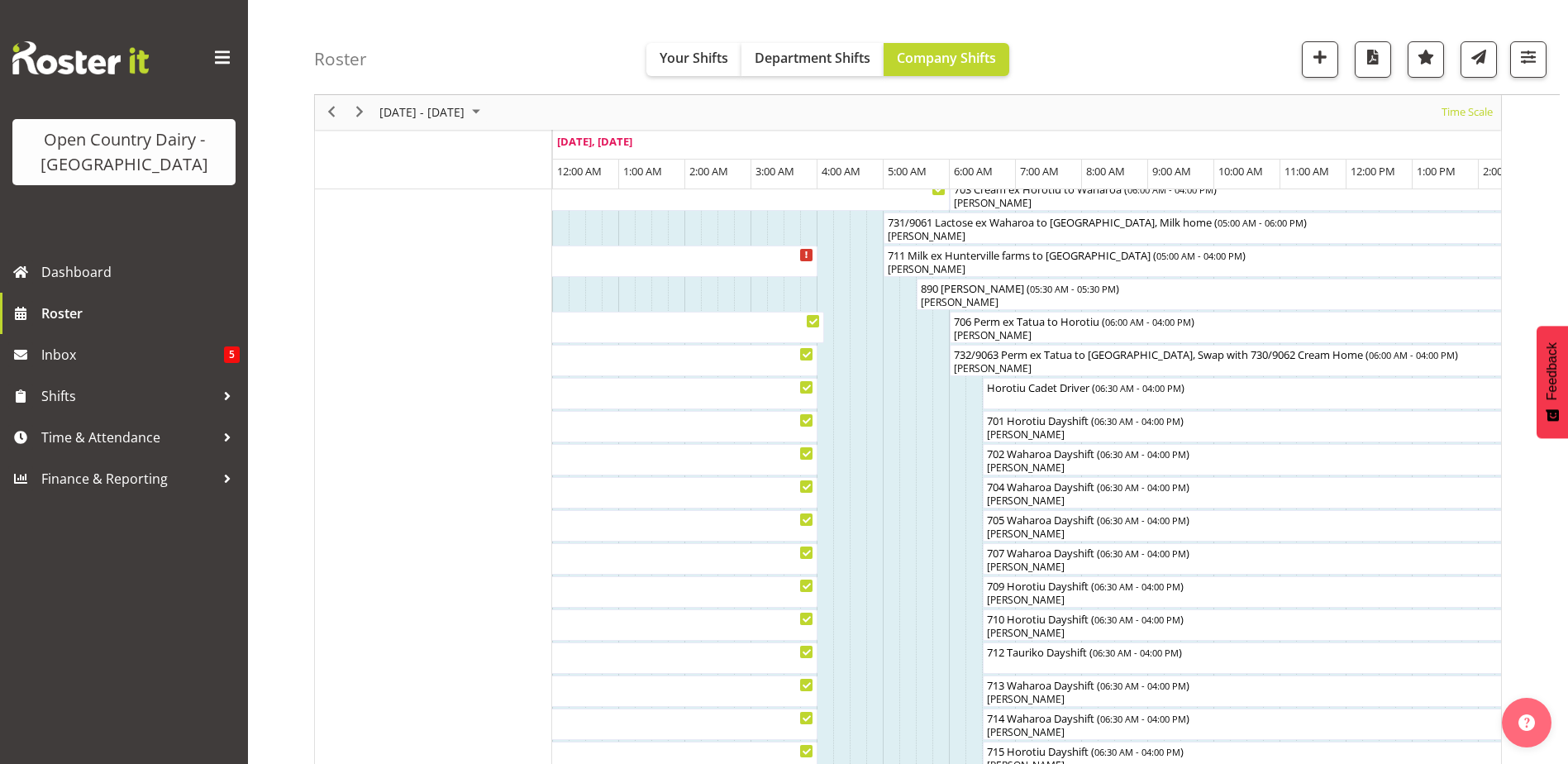
scroll to position [0, 0]
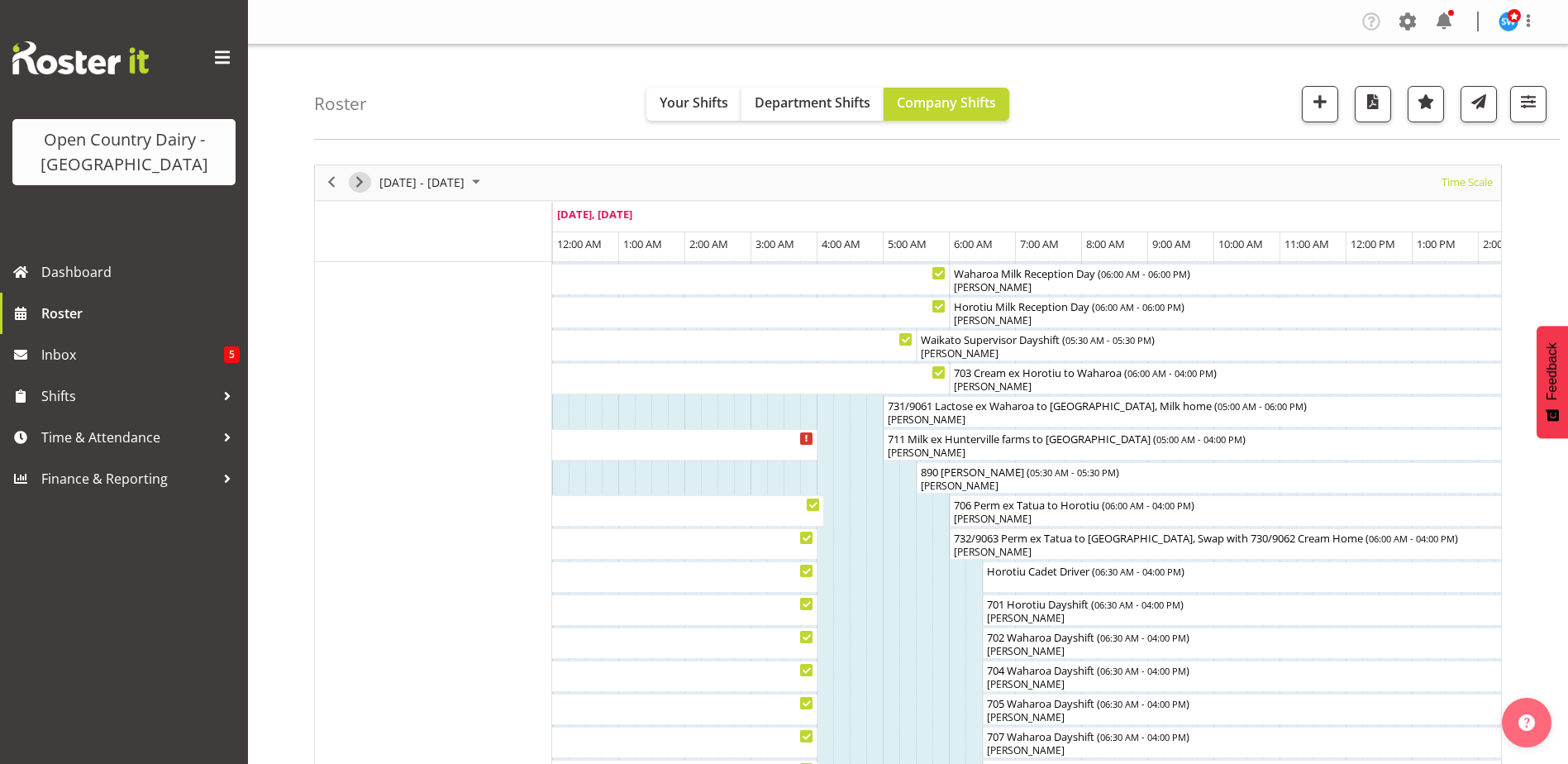
click at [353, 178] on span "Next" at bounding box center [360, 182] width 20 height 21
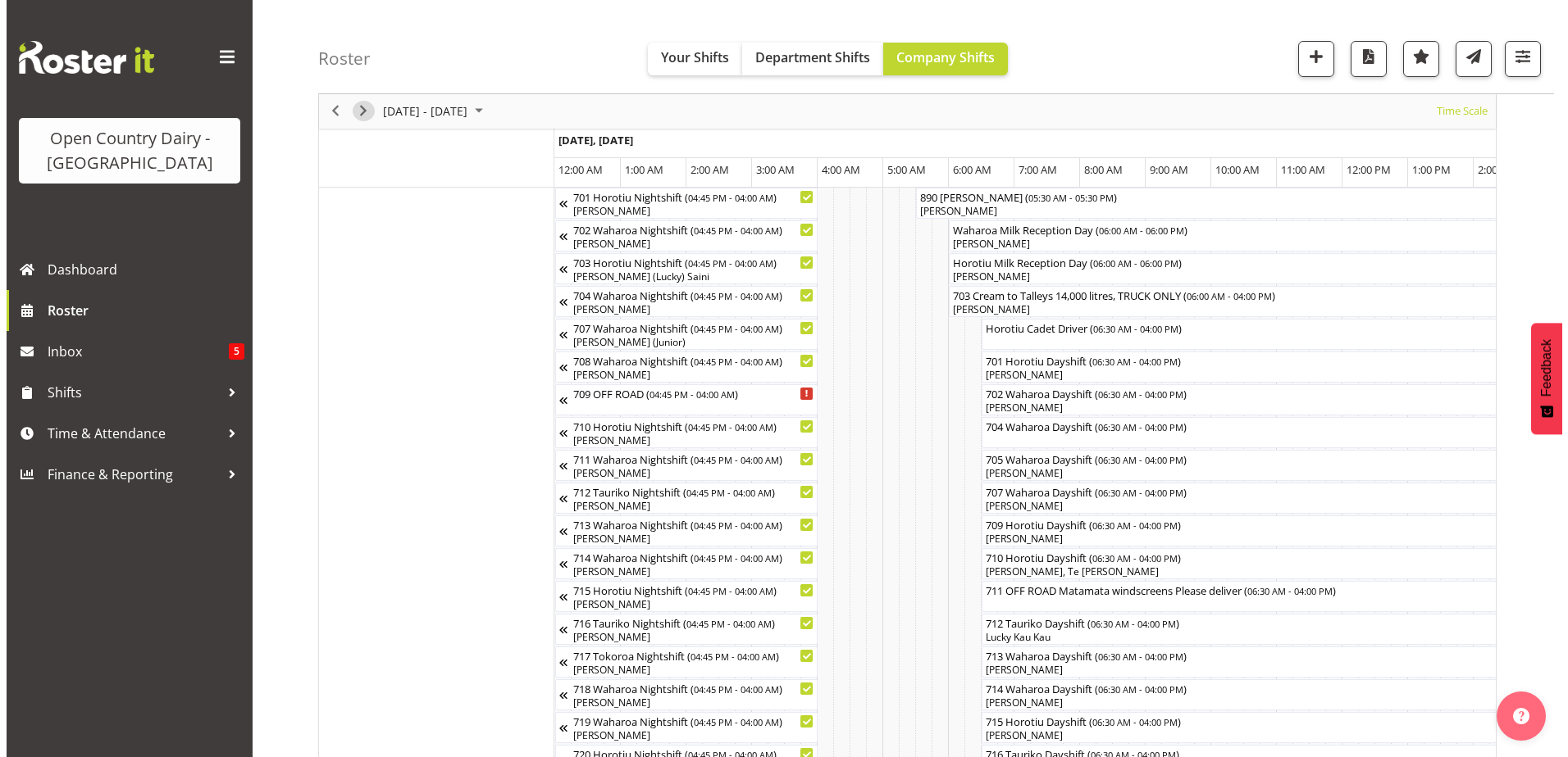
scroll to position [246, 0]
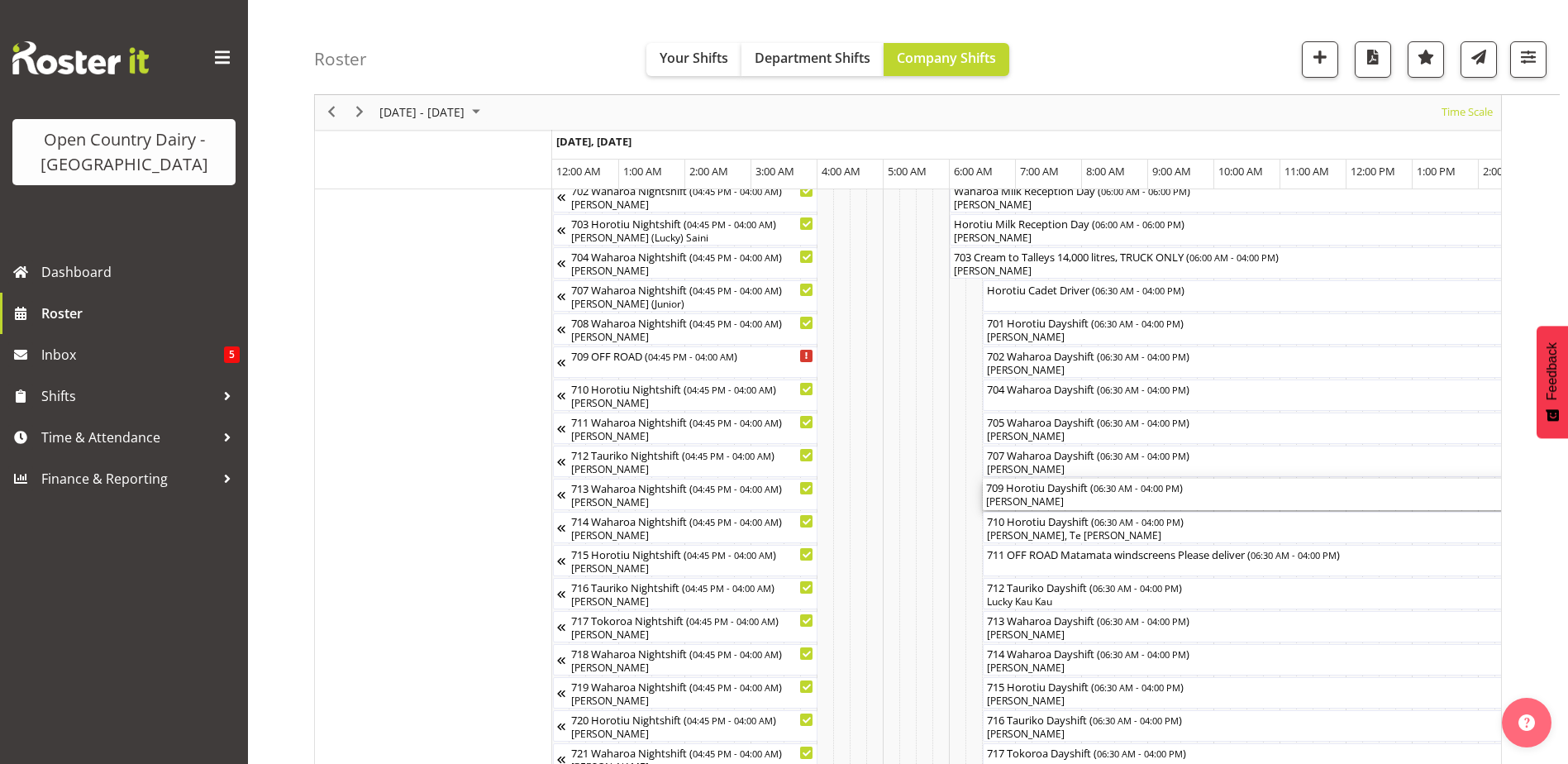
click at [1006, 504] on div "[PERSON_NAME]" at bounding box center [1296, 501] width 622 height 15
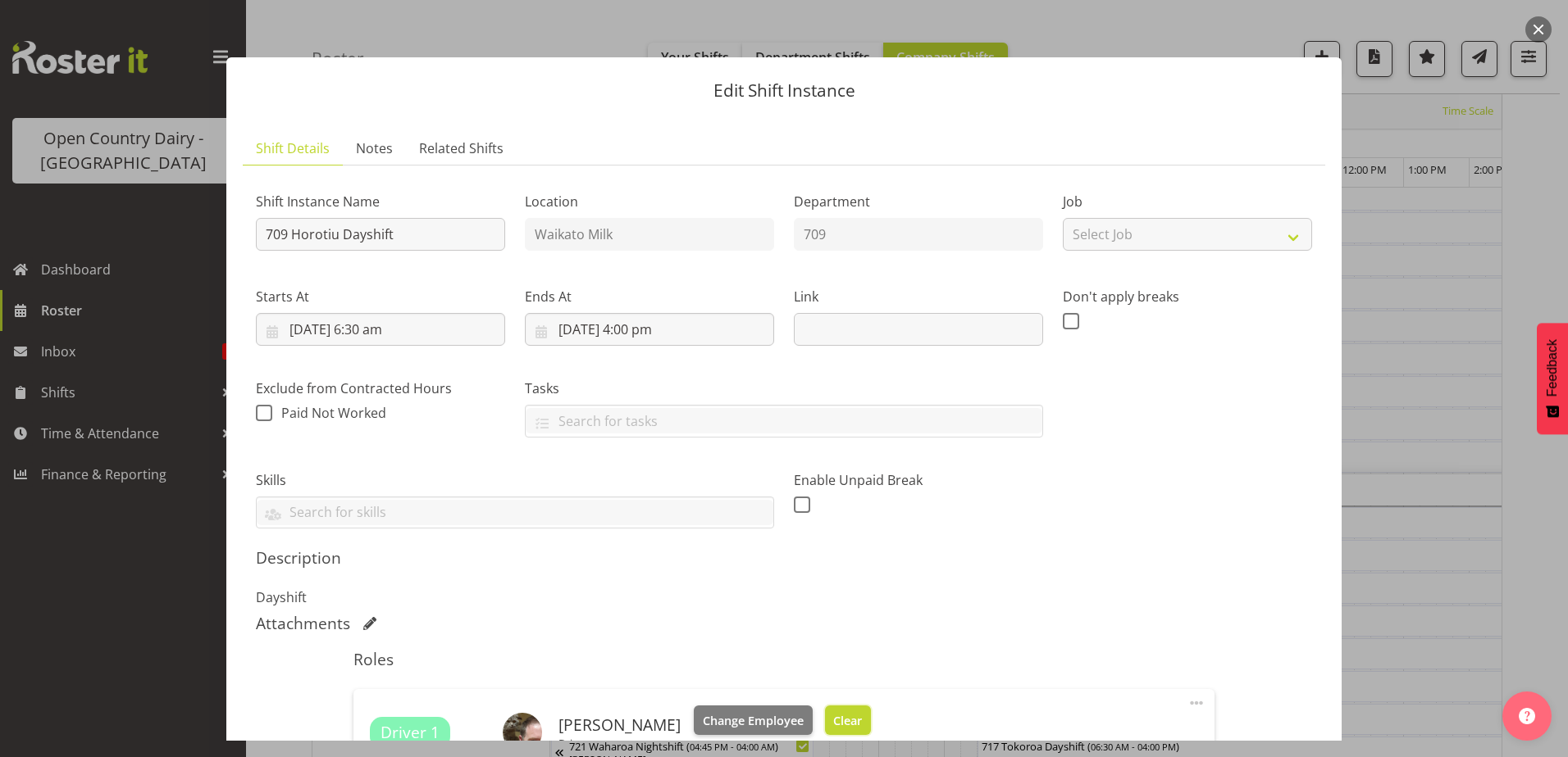
click at [830, 708] on button "Clear" at bounding box center [849, 721] width 47 height 29
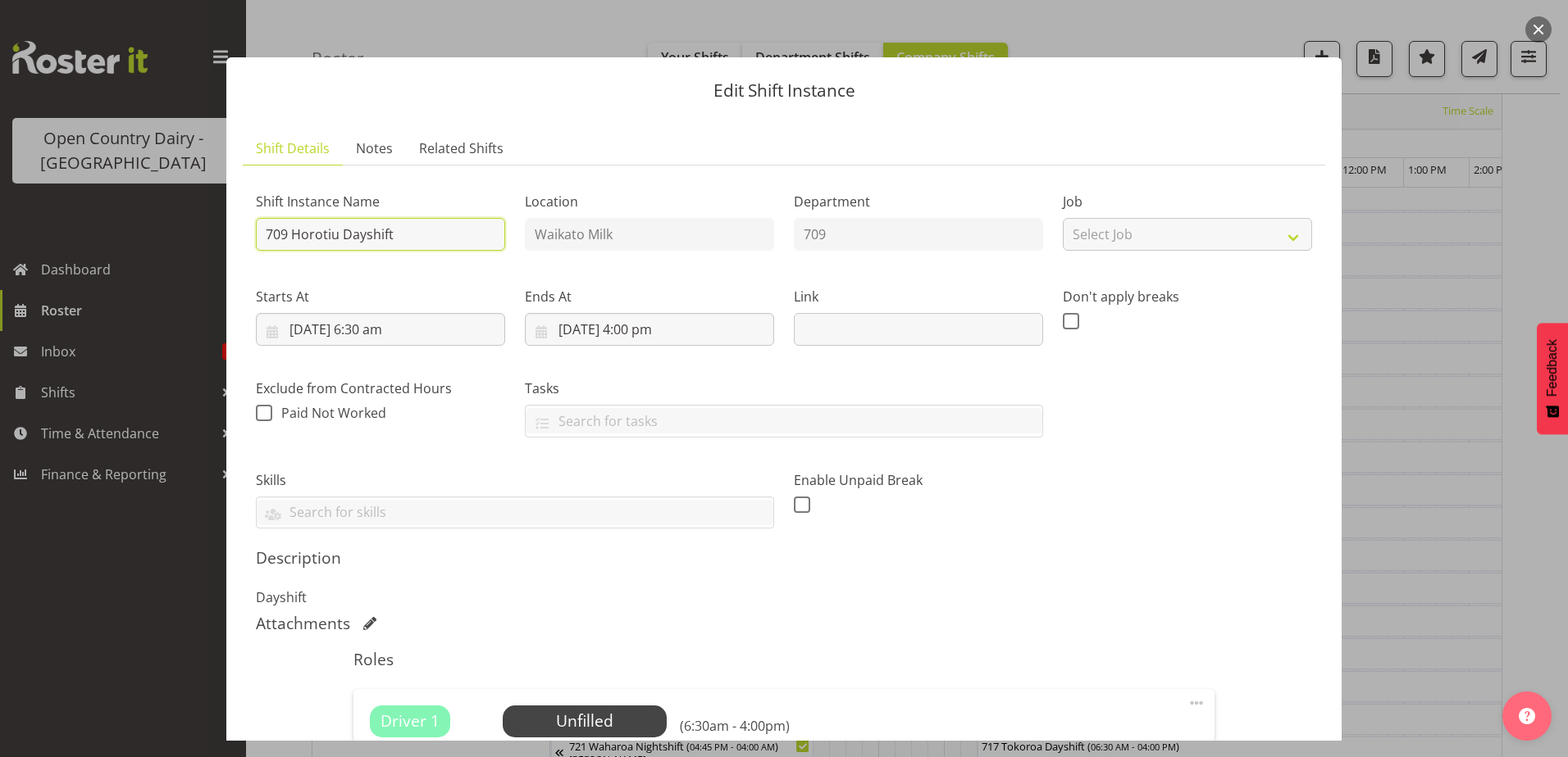
drag, startPoint x: 424, startPoint y: 236, endPoint x: 293, endPoint y: 233, distance: 131.0
click at [293, 233] on input "709 Horotiu Dayshift" at bounding box center [380, 234] width 249 height 32
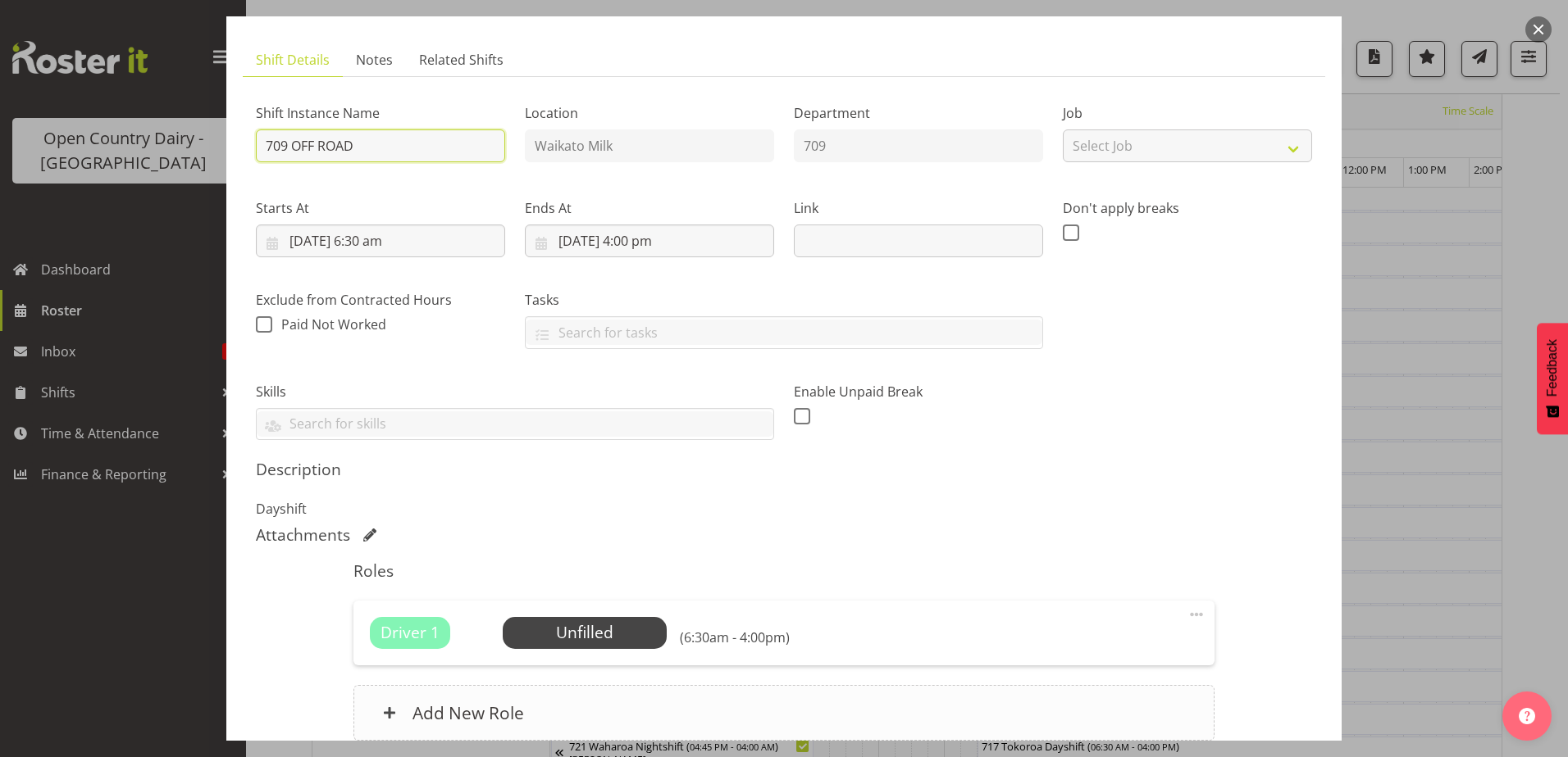
scroll to position [234, 0]
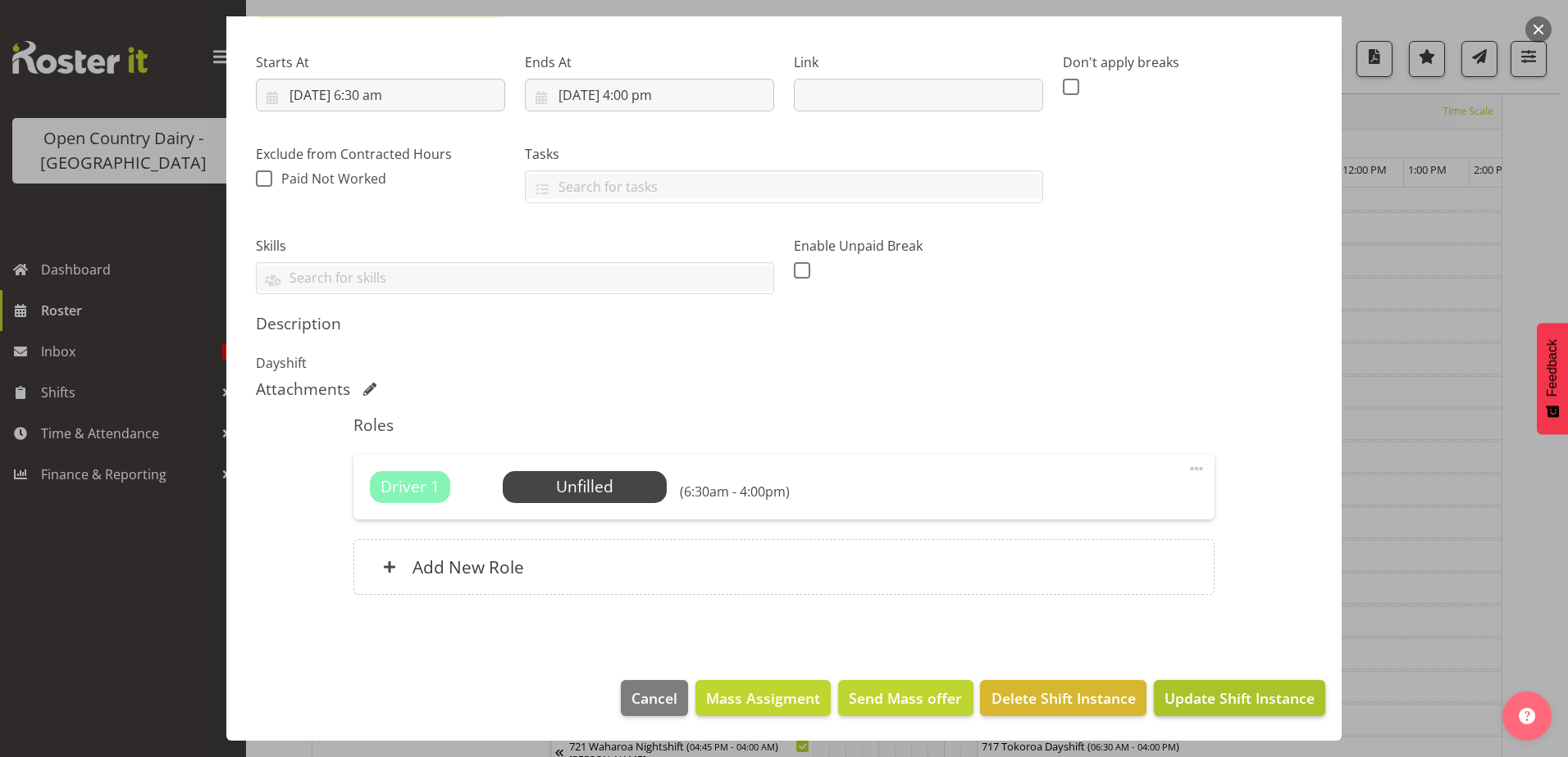
type input "709 OFF ROAD"
click at [1236, 702] on span "Update Shift Instance" at bounding box center [1239, 698] width 151 height 22
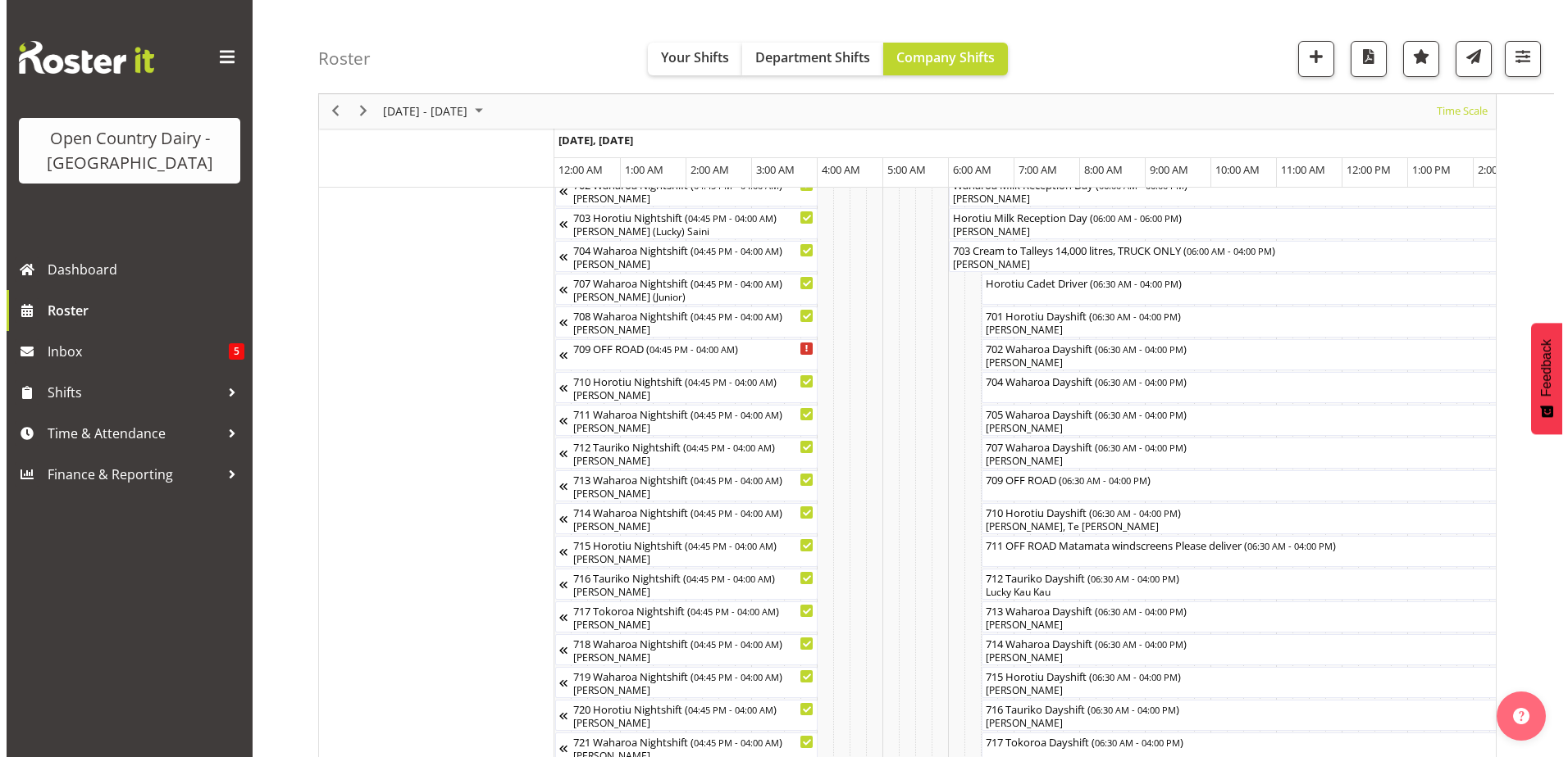
scroll to position [295, 0]
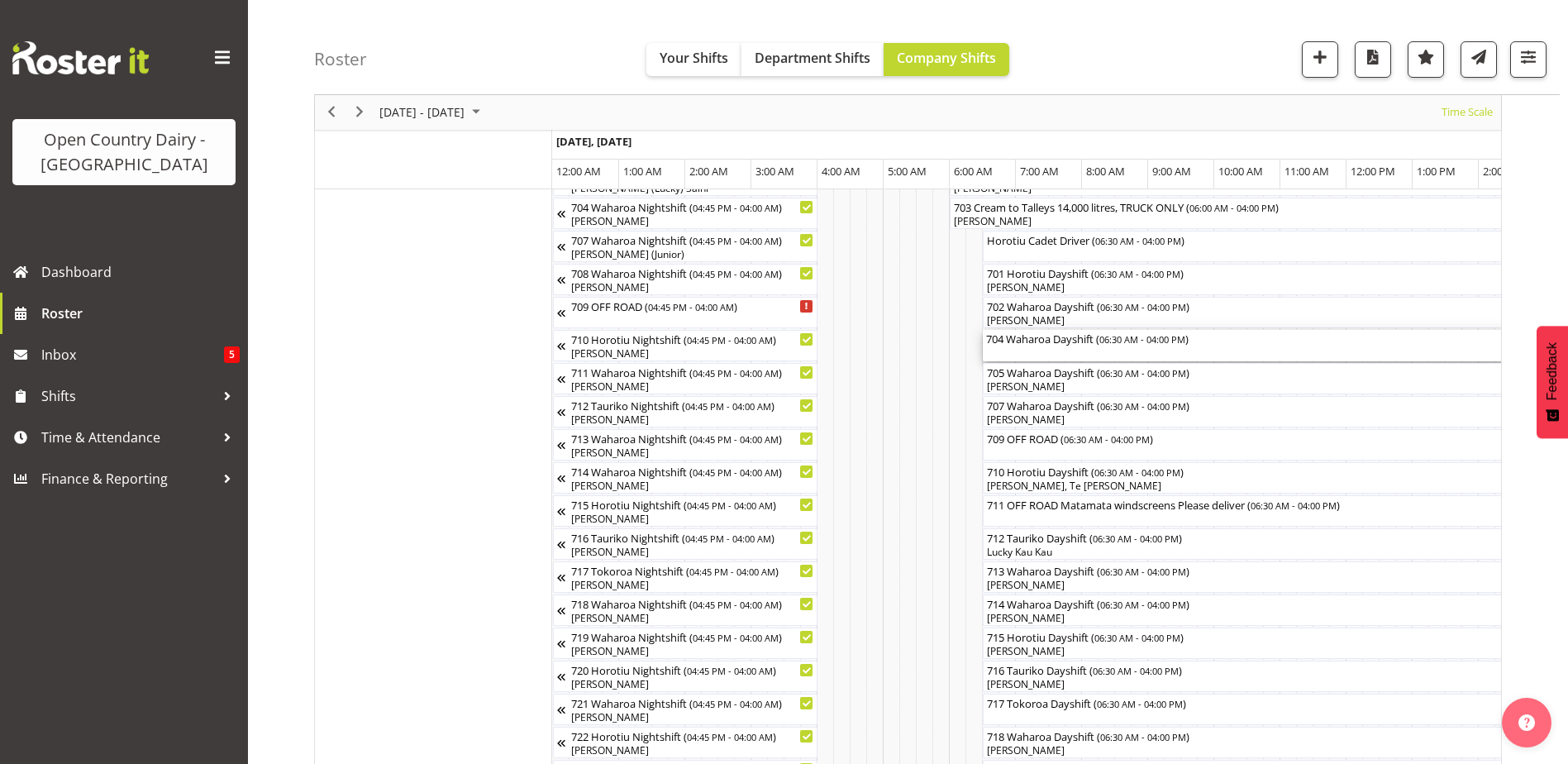
click at [1016, 349] on div "704 Waharoa Dayshift ( 06:30 AM - 04:00 PM )" at bounding box center [1296, 346] width 622 height 32
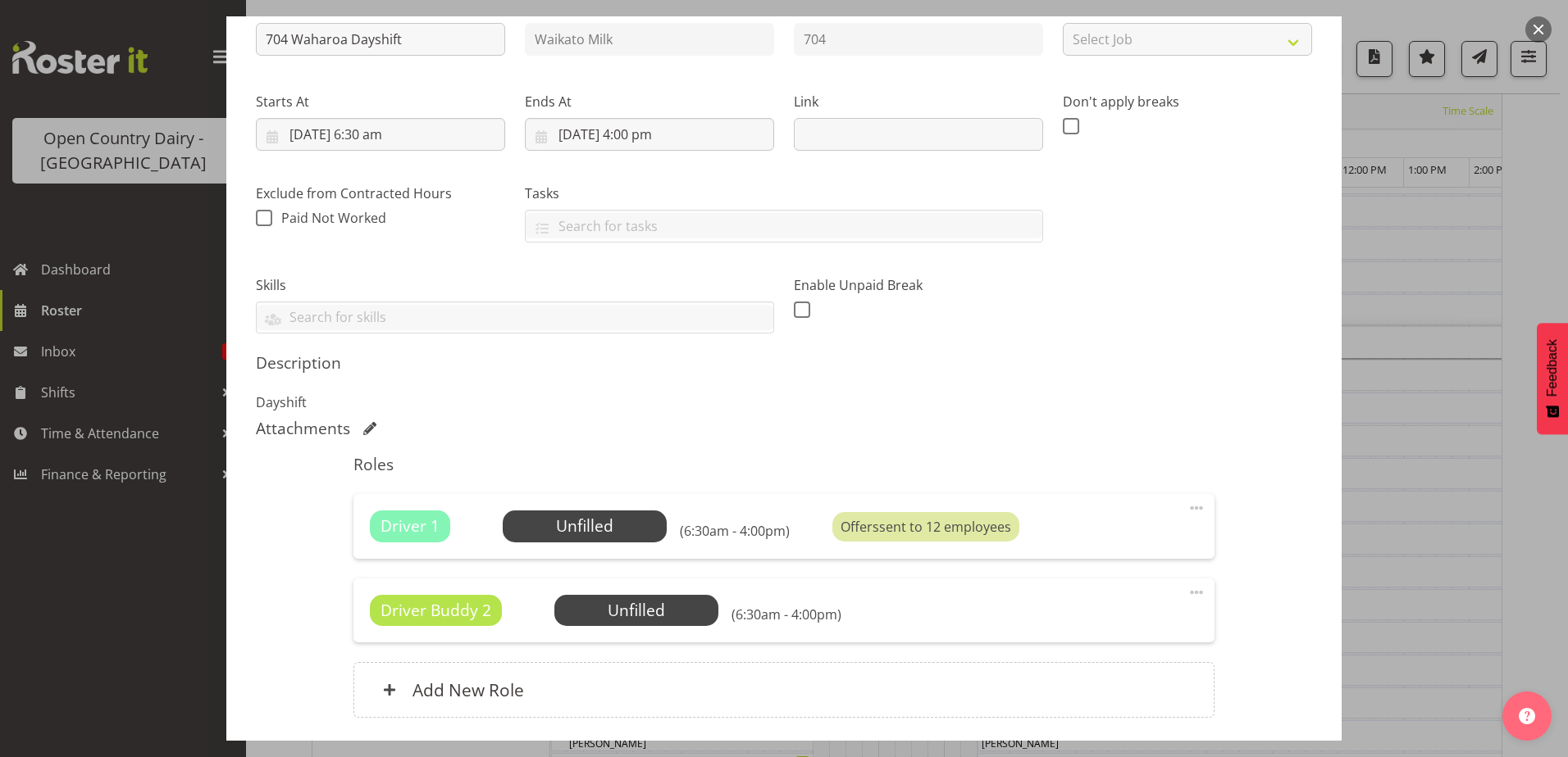
scroll to position [246, 0]
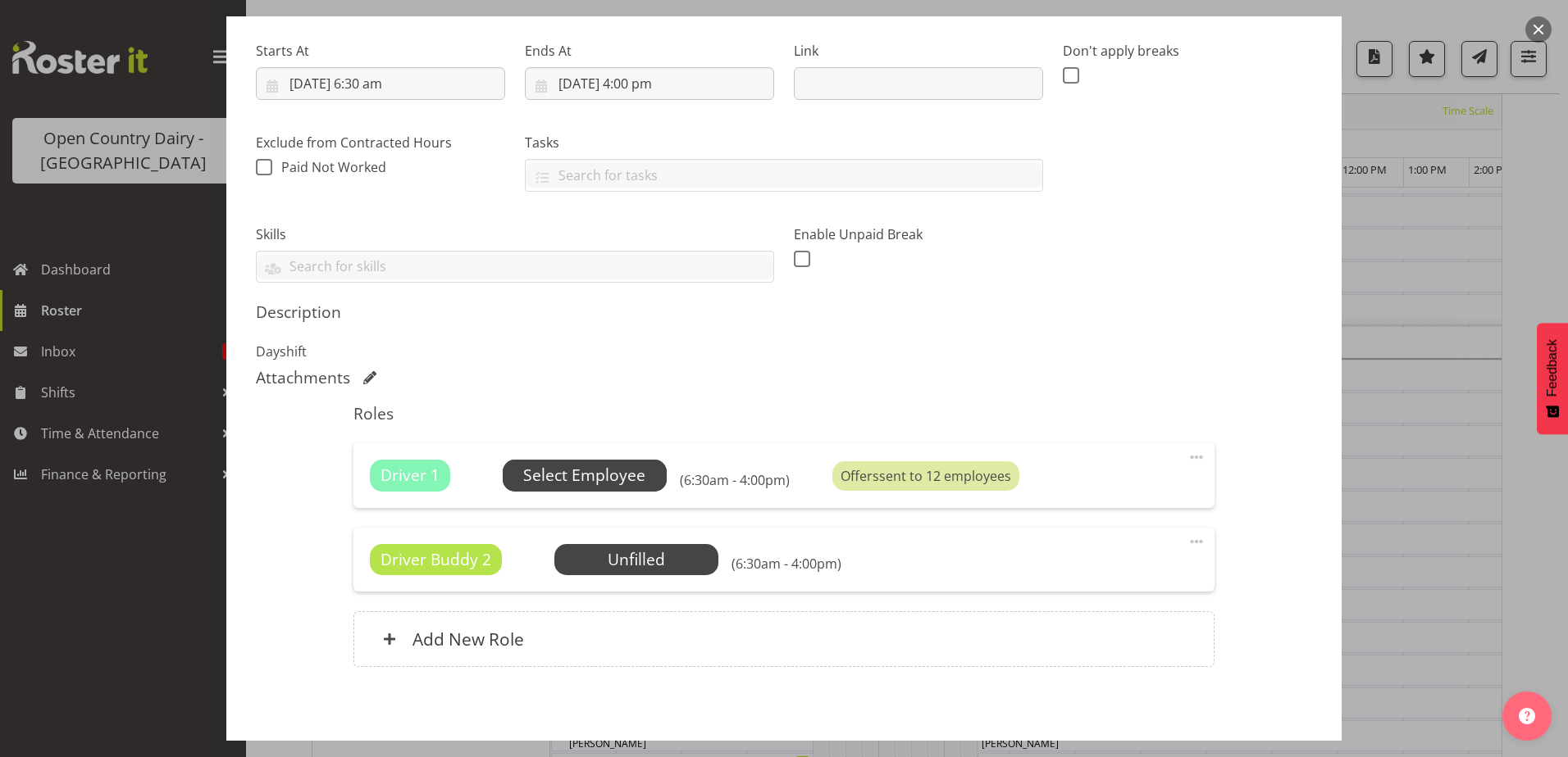
click at [549, 476] on span "Select Employee" at bounding box center [584, 476] width 122 height 24
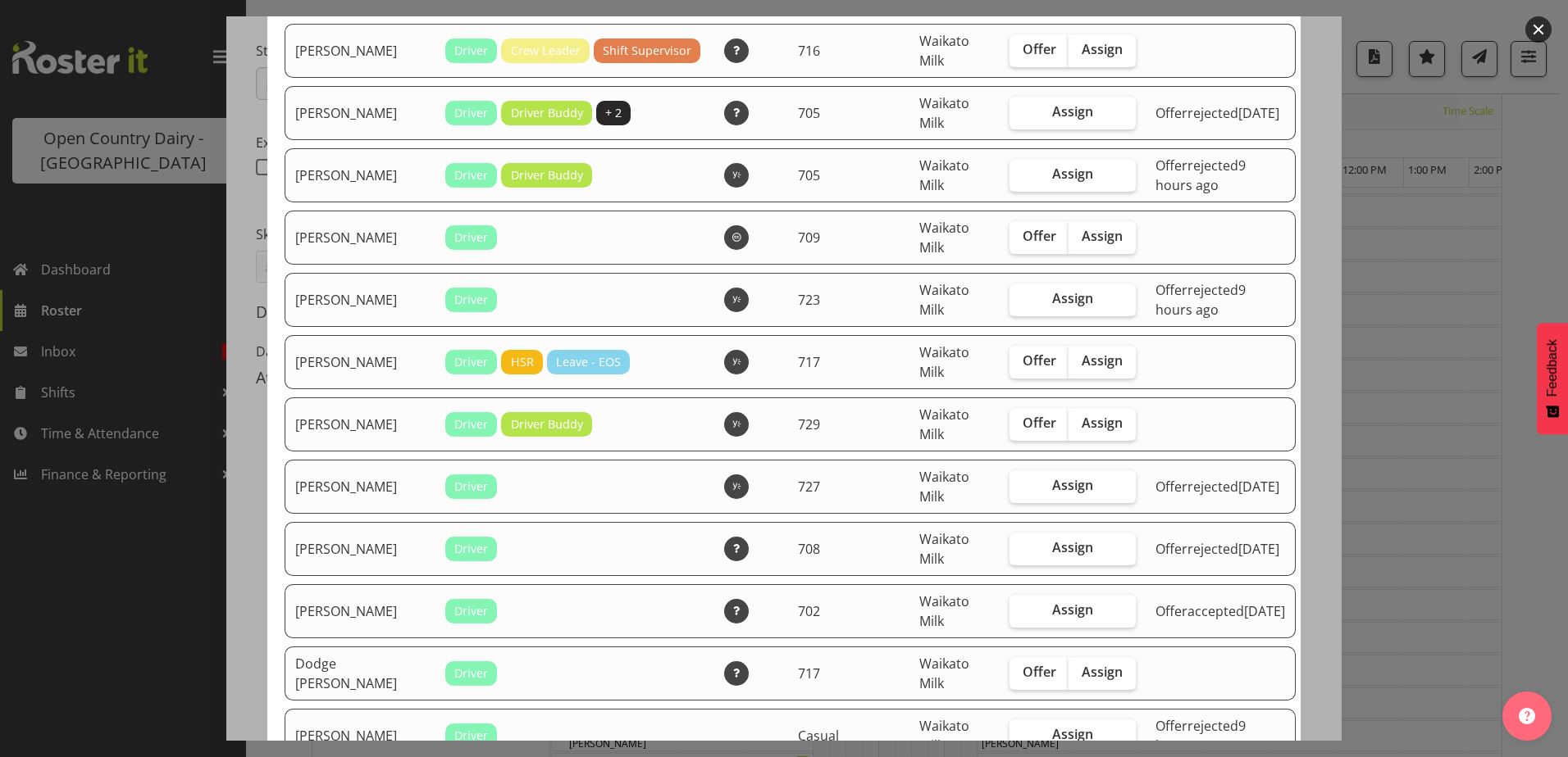
scroll to position [410, 0]
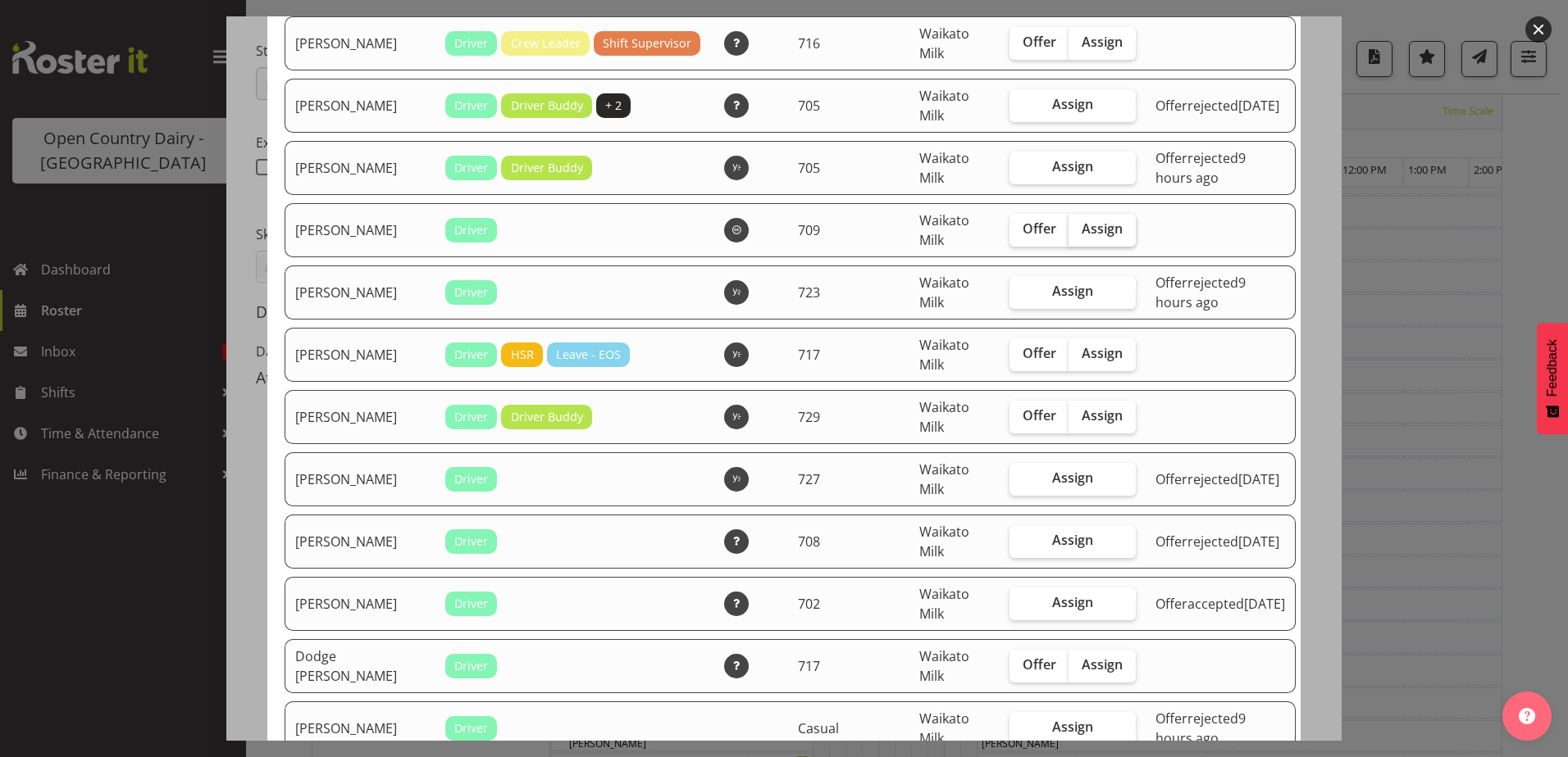
click at [1098, 239] on label "Assign" at bounding box center [1102, 230] width 67 height 32
click at [1079, 234] on input "Assign" at bounding box center [1073, 229] width 11 height 11
checkbox input "true"
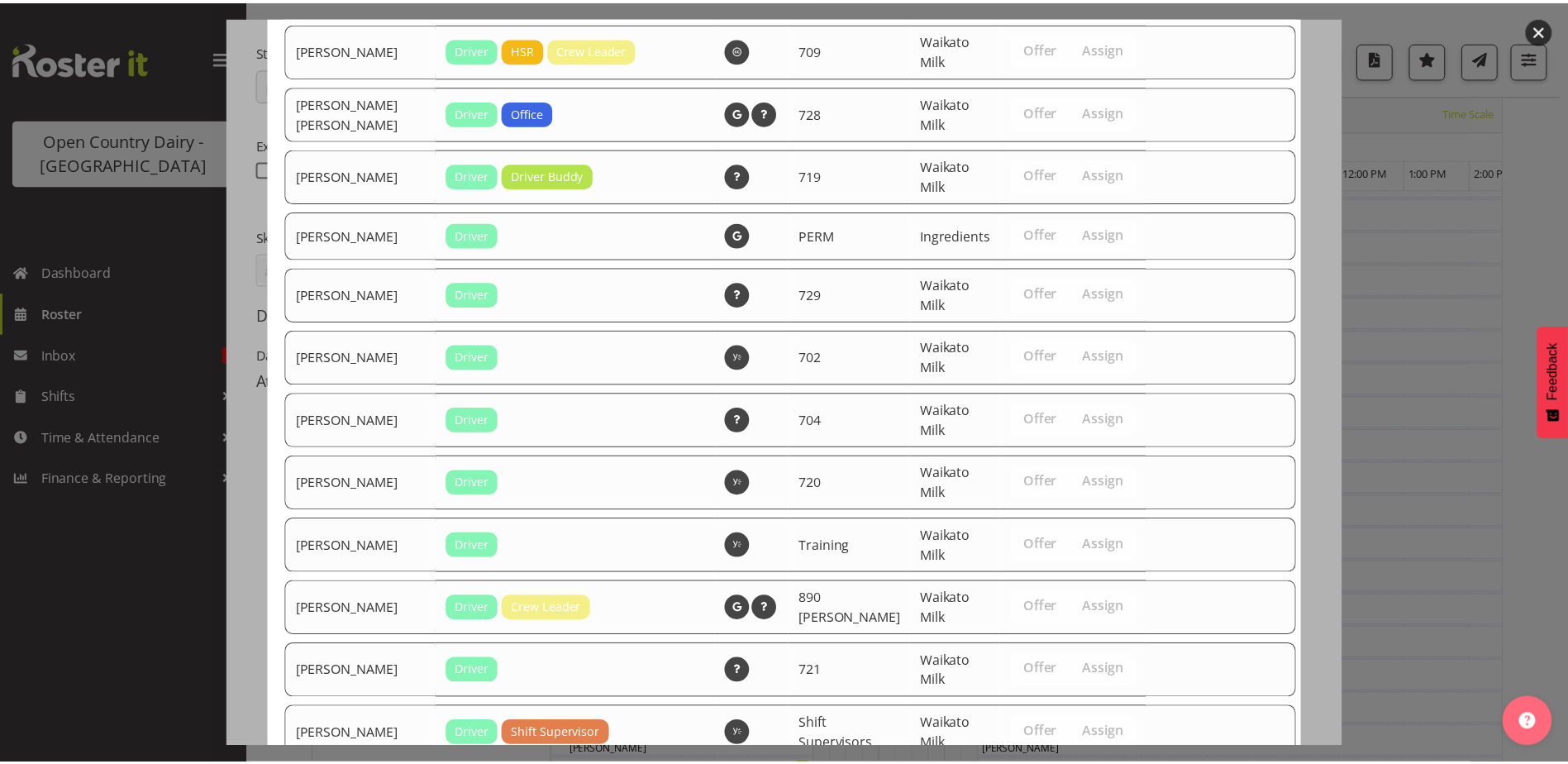
scroll to position [3334, 0]
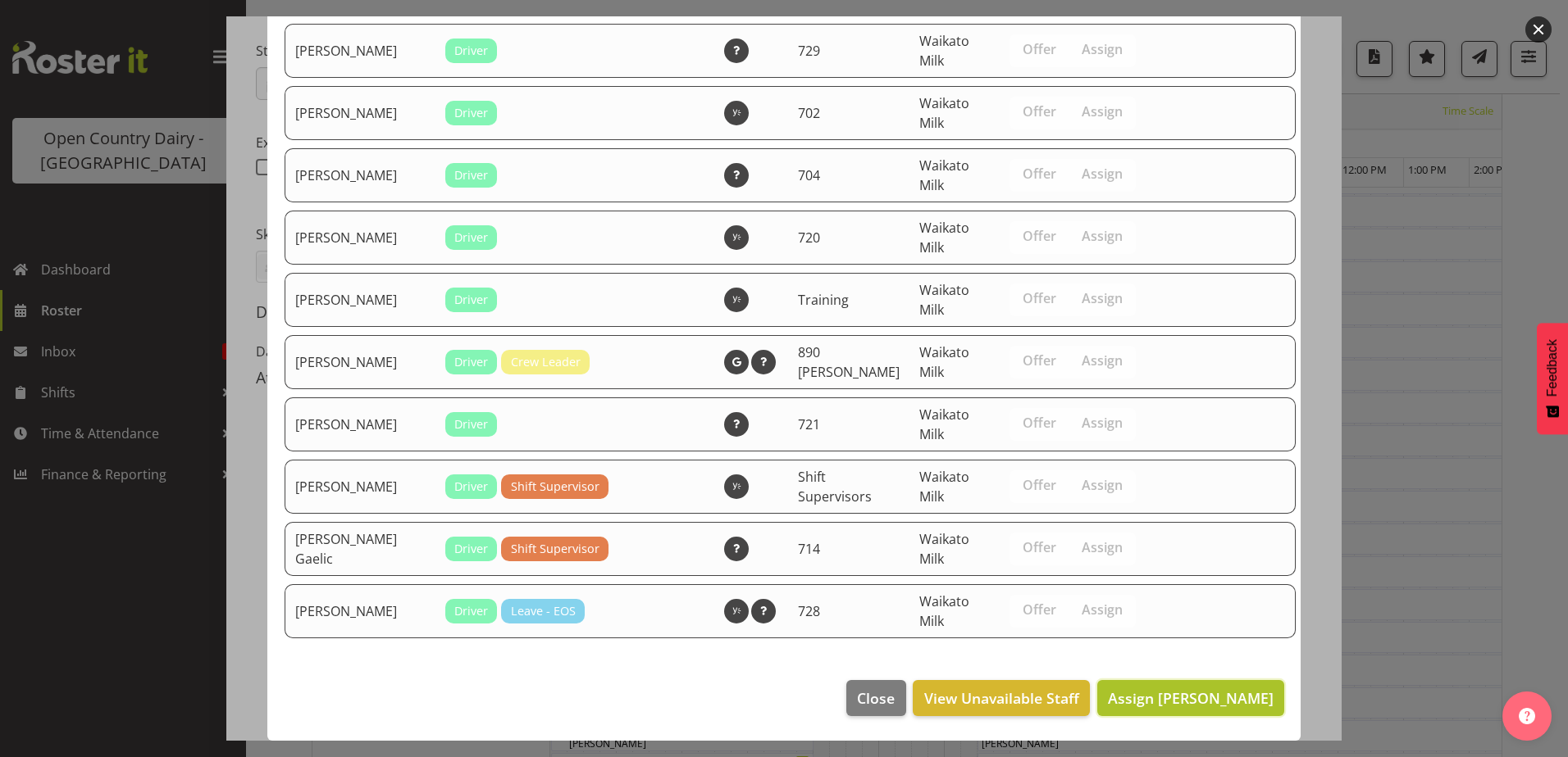
click at [1144, 713] on button "Assign [PERSON_NAME]" at bounding box center [1190, 698] width 187 height 36
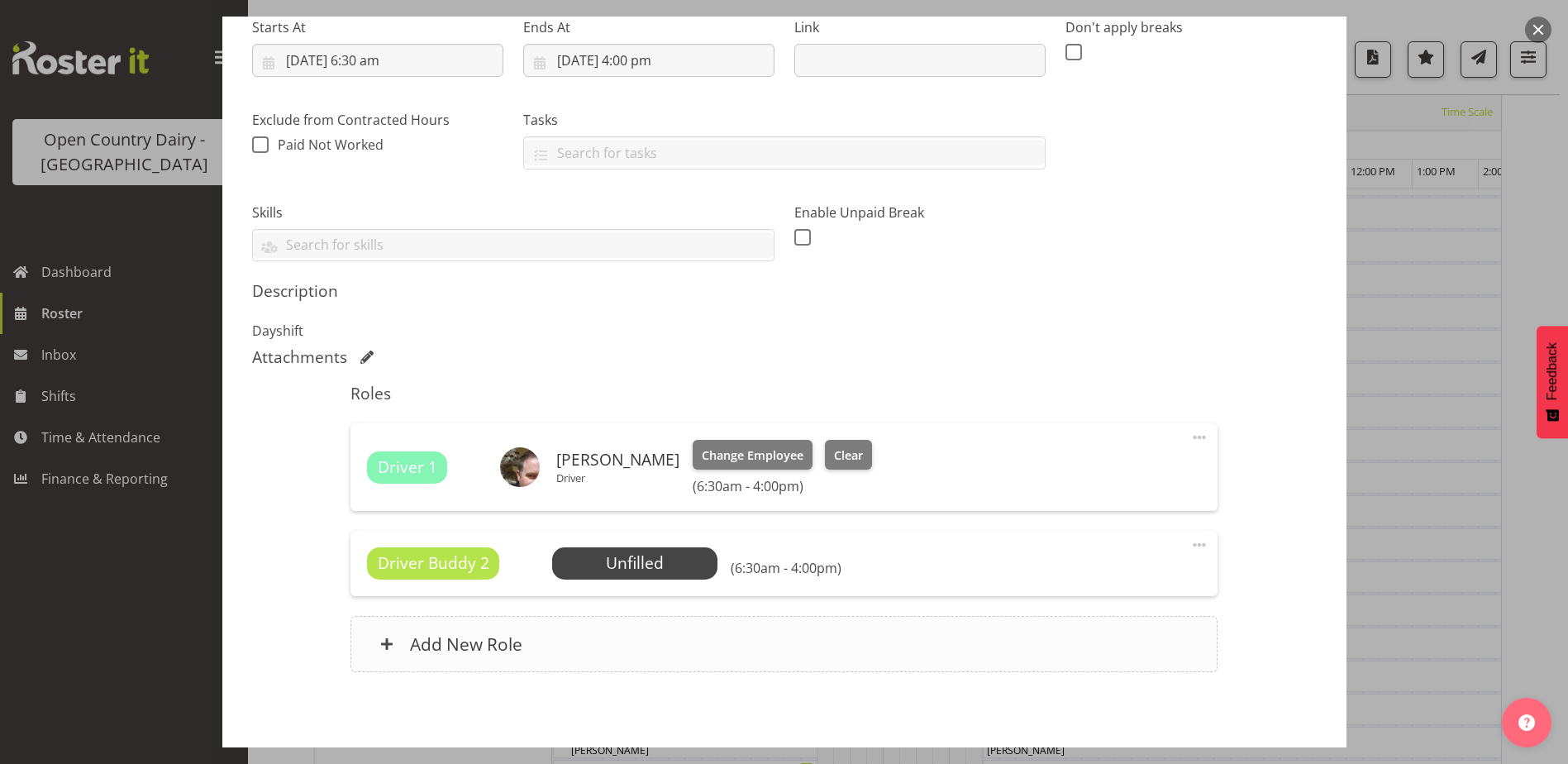
scroll to position [344, 0]
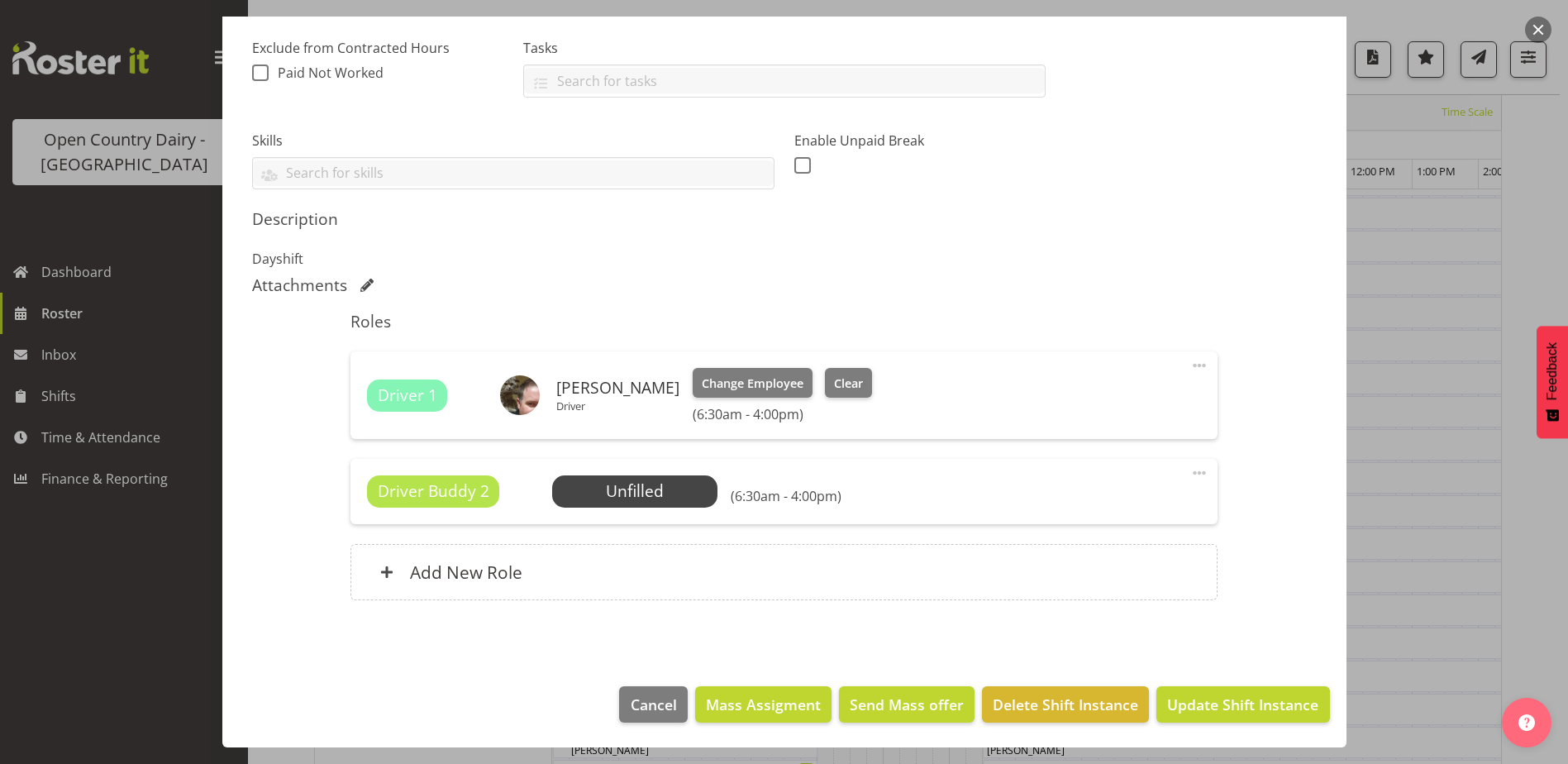
click at [1189, 473] on span at bounding box center [1199, 473] width 20 height 20
click at [1086, 560] on link "Delete" at bounding box center [1130, 569] width 159 height 30
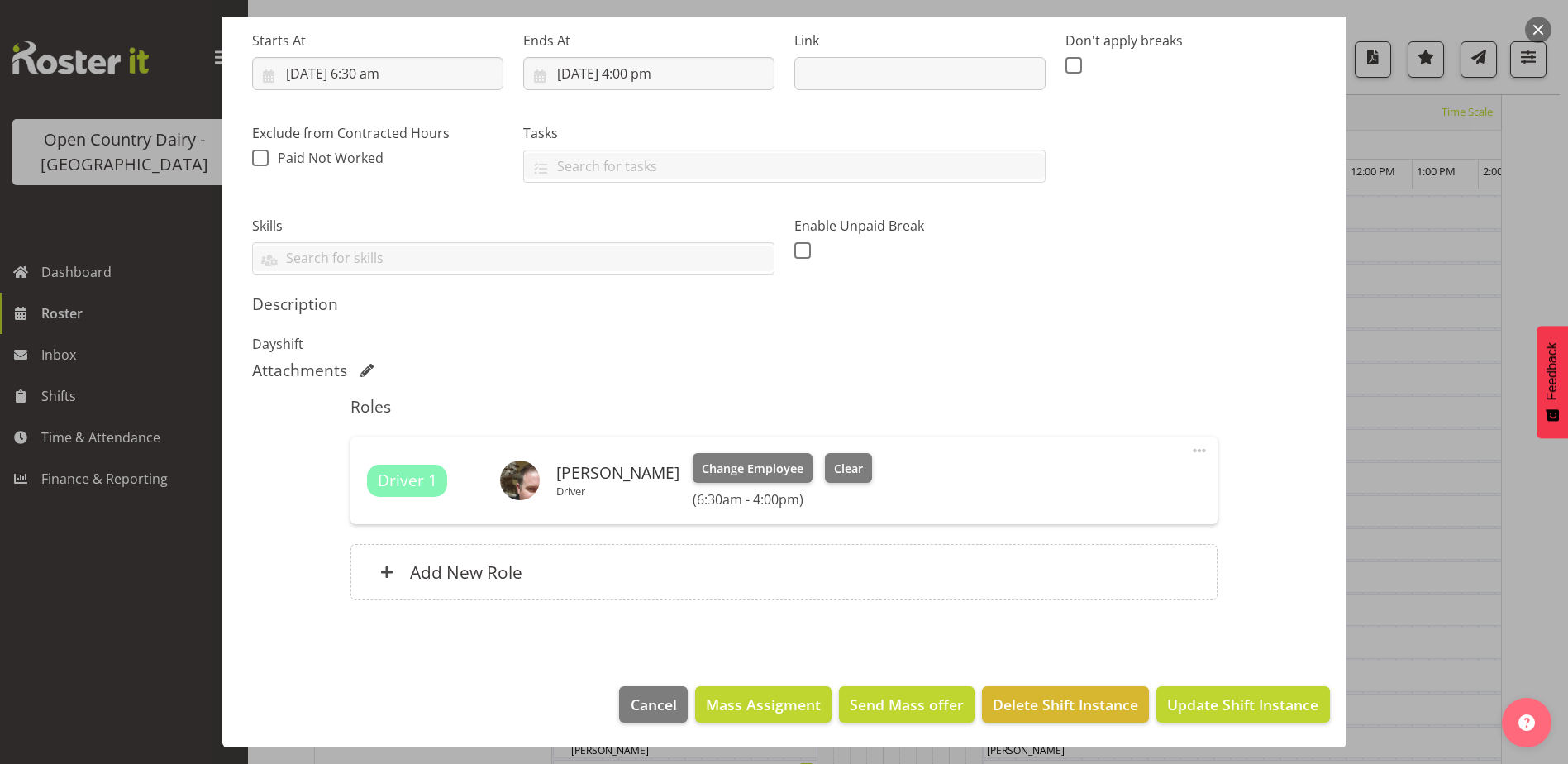
scroll to position [259, 0]
click at [1221, 699] on span "Update Shift Instance" at bounding box center [1243, 704] width 152 height 22
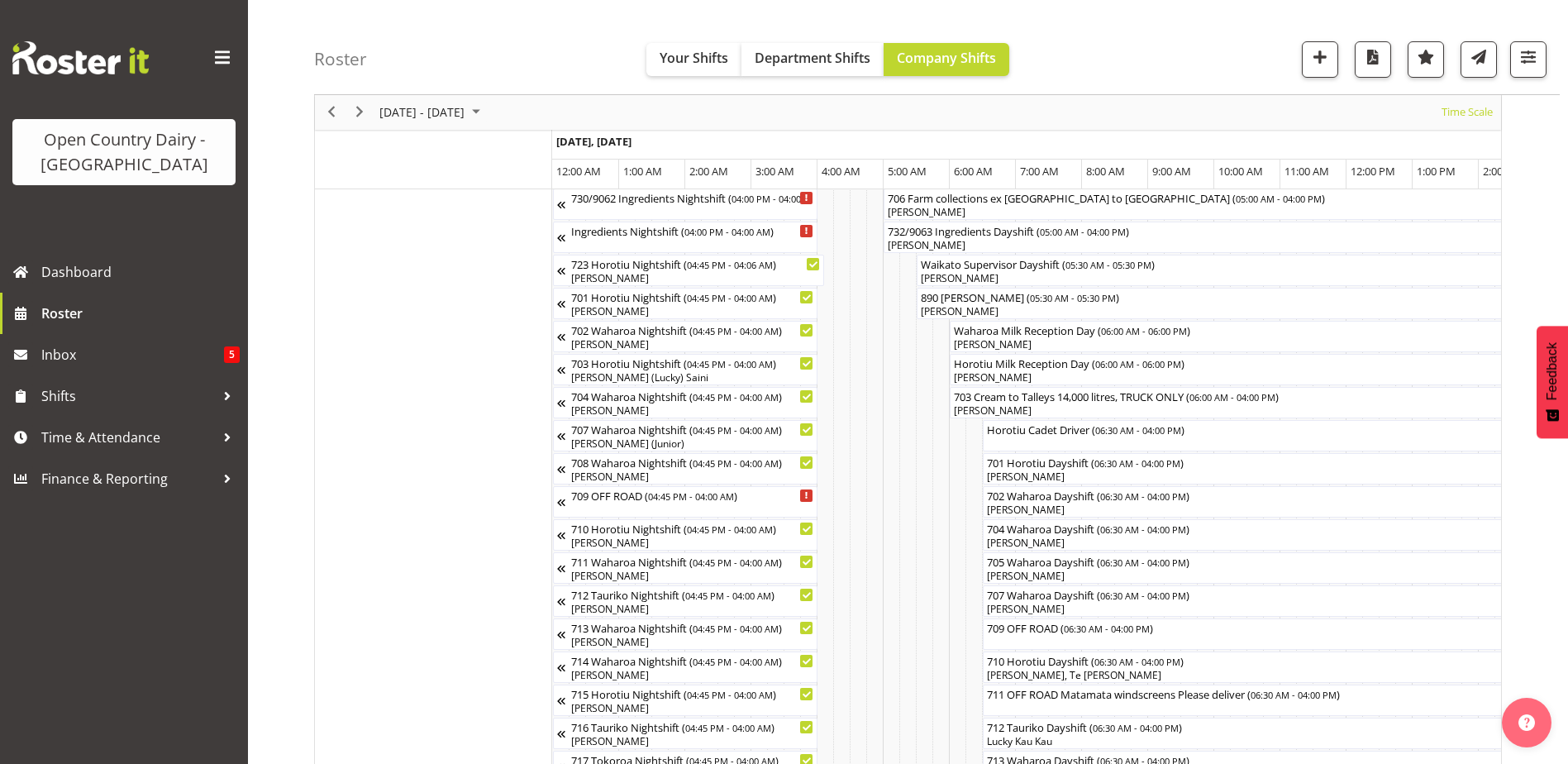
scroll to position [0, 0]
